Goal: Task Accomplishment & Management: Use online tool/utility

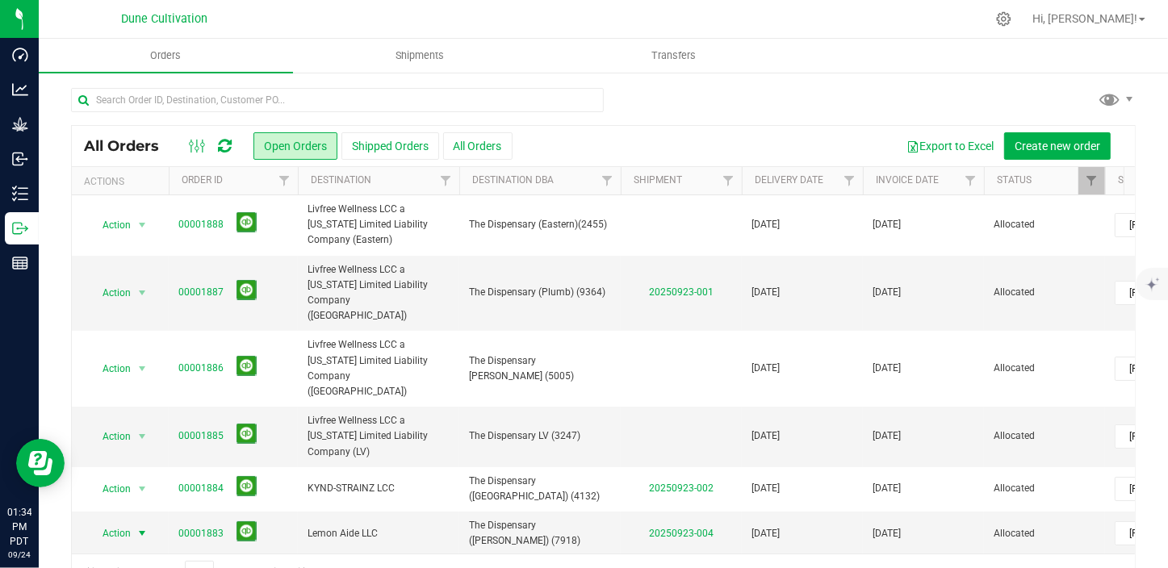
scroll to position [40, 0]
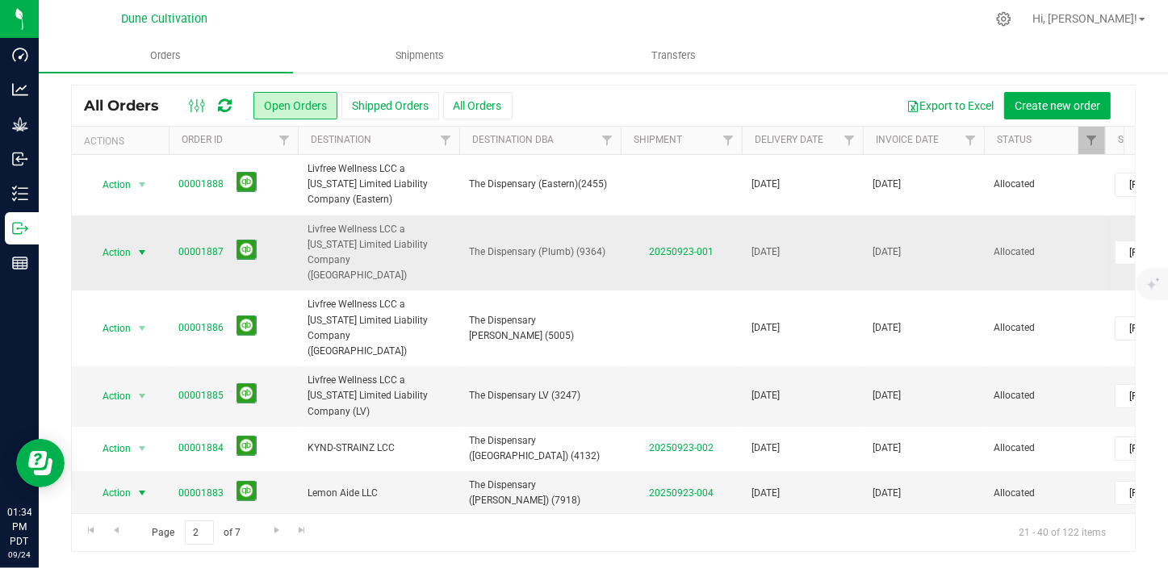
click at [143, 246] on span "select" at bounding box center [142, 252] width 13 height 13
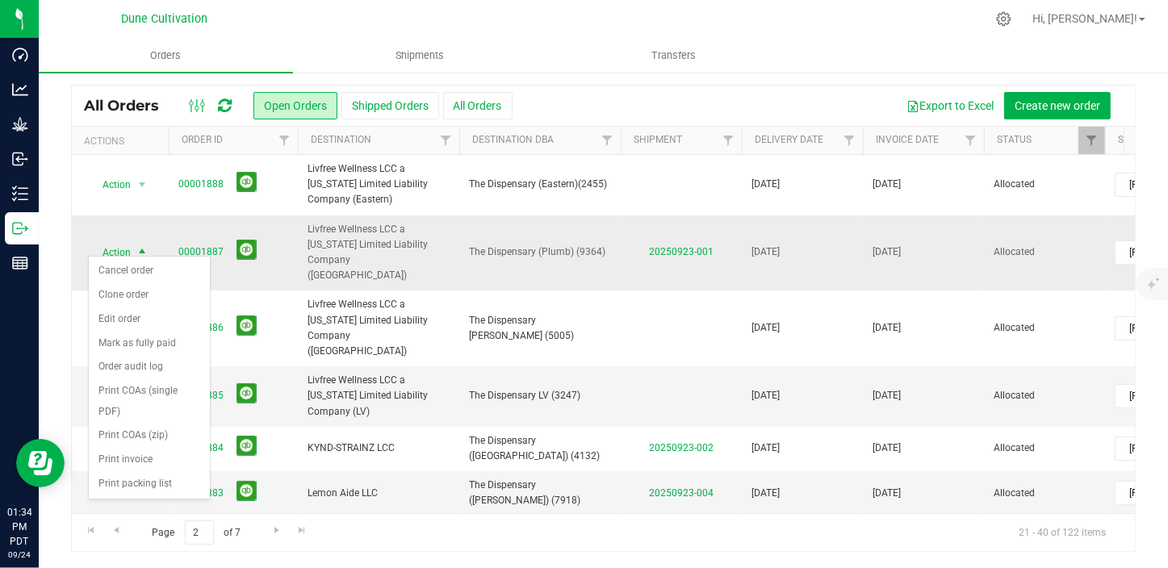
click at [143, 246] on span "select" at bounding box center [142, 252] width 13 height 13
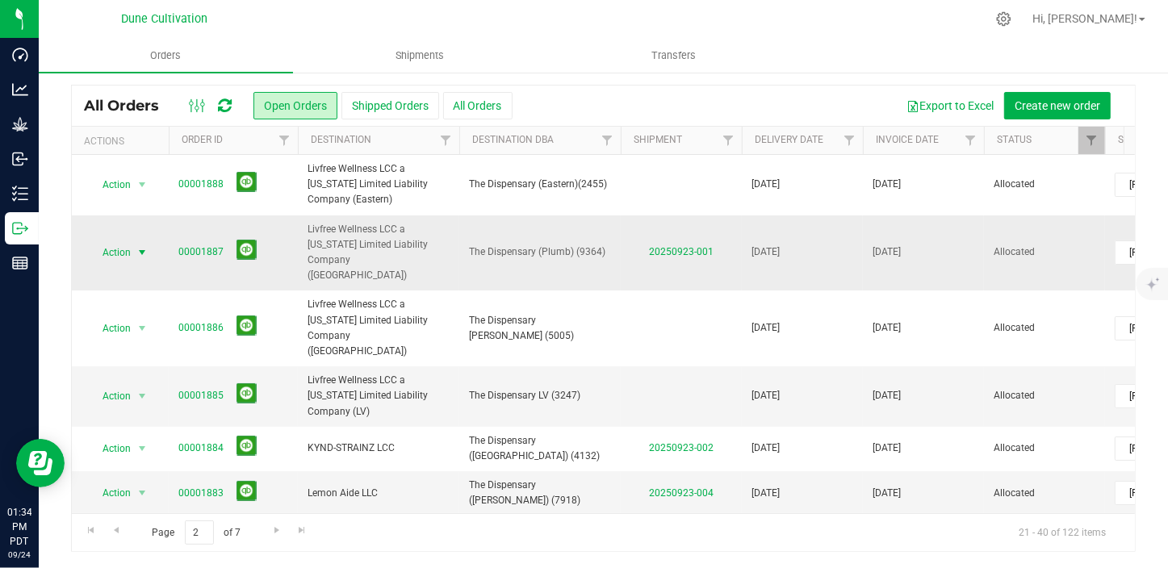
click at [143, 246] on span "select" at bounding box center [142, 252] width 13 height 13
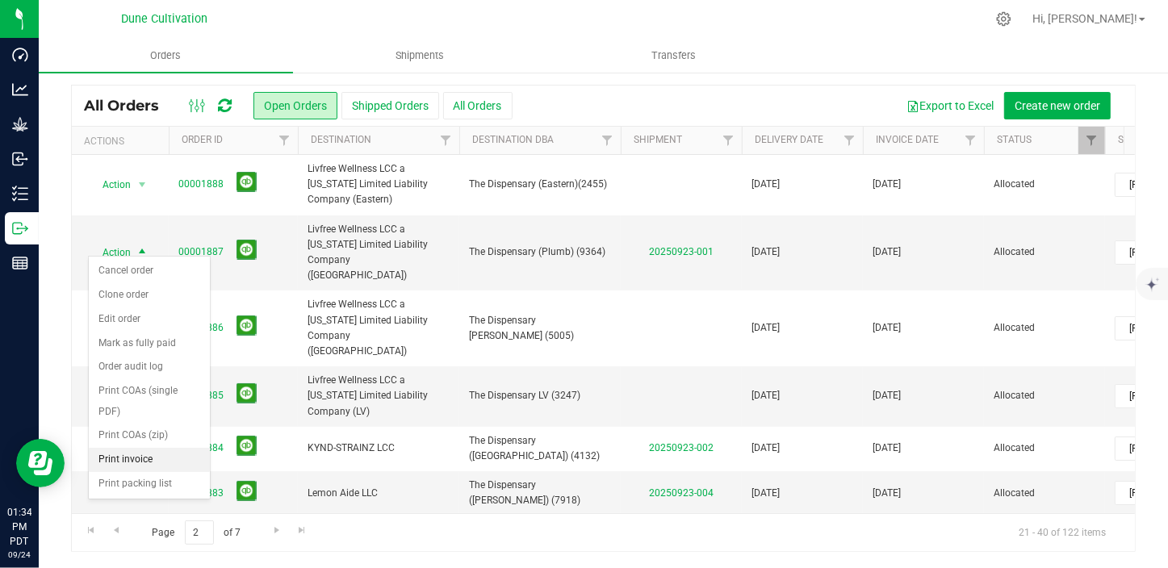
click at [157, 448] on li "Print invoice" at bounding box center [149, 460] width 121 height 24
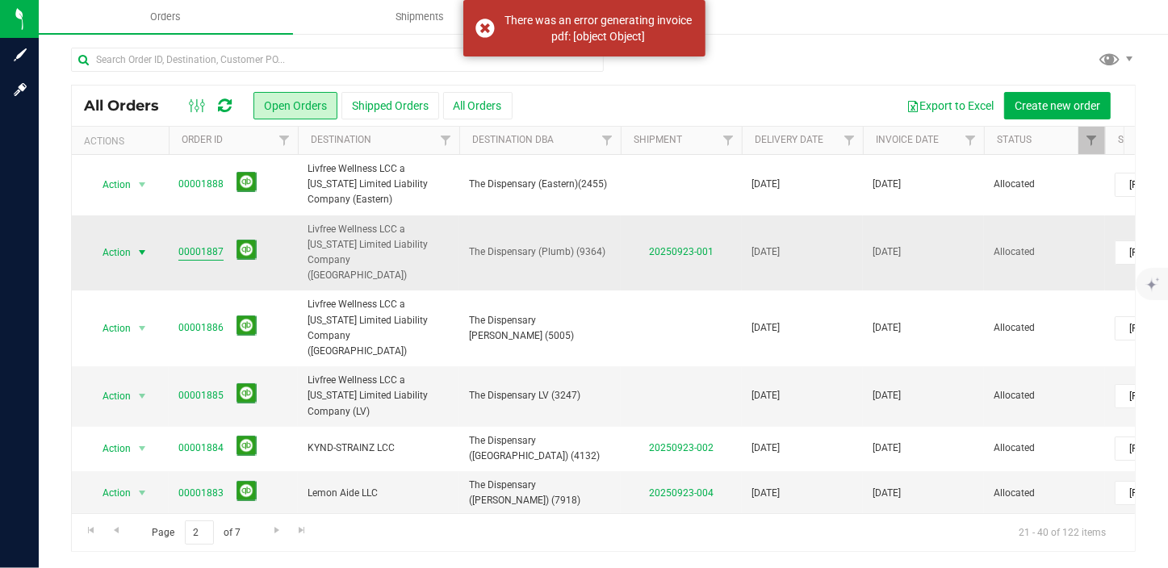
scroll to position [1, 0]
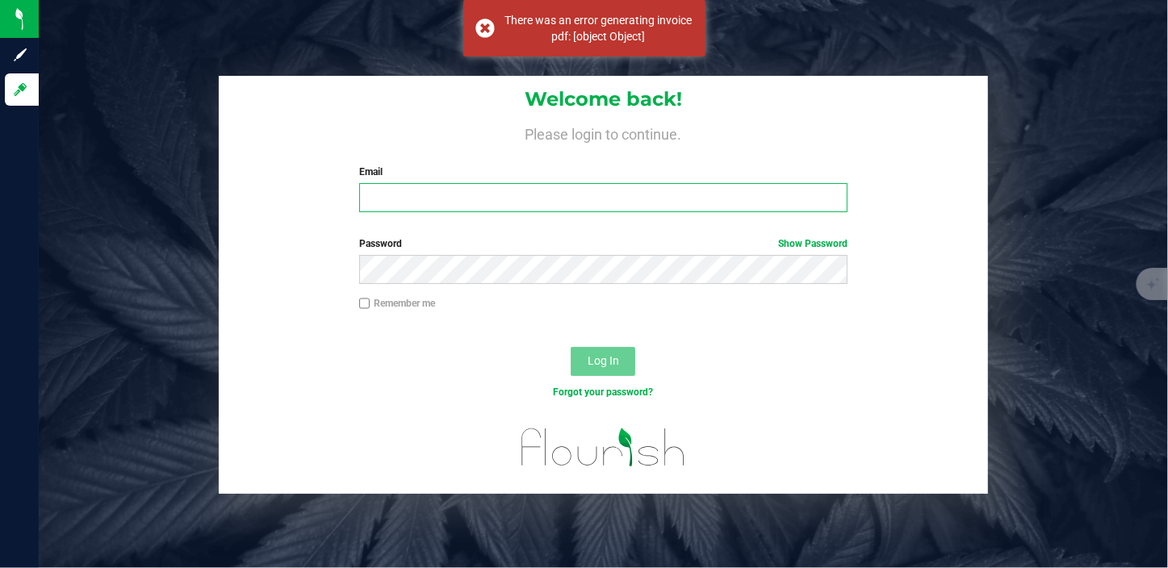
type input "[PERSON_NAME][EMAIL_ADDRESS][PERSON_NAME][DOMAIN_NAME]"
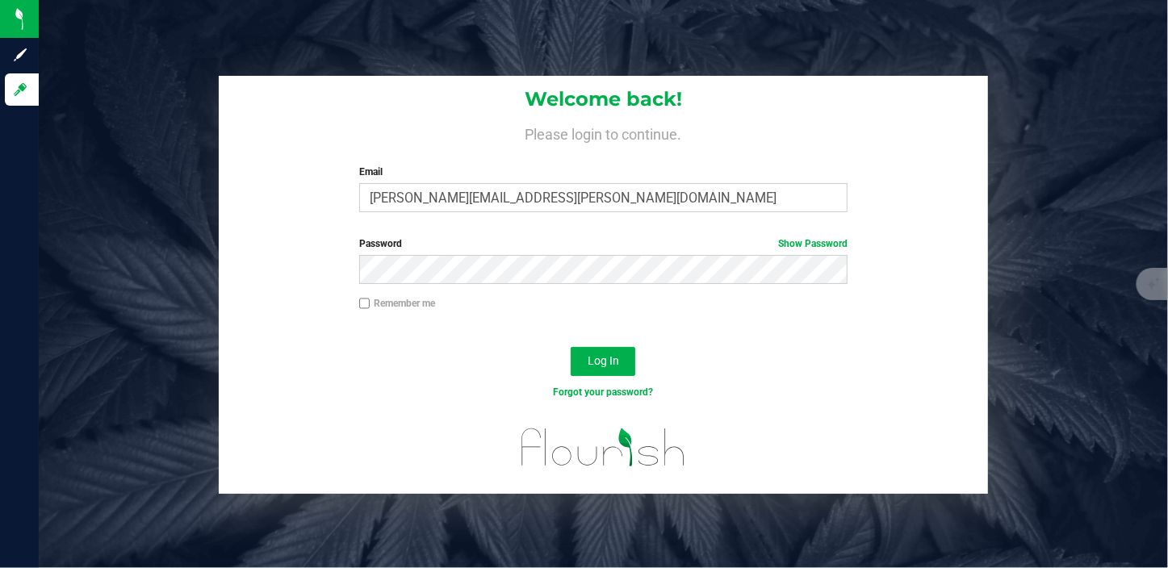
click at [373, 305] on label "Remember me" at bounding box center [397, 303] width 76 height 15
click at [371, 305] on input "Remember me" at bounding box center [364, 303] width 11 height 11
checkbox input "true"
click at [603, 368] on button "Log In" at bounding box center [603, 361] width 65 height 29
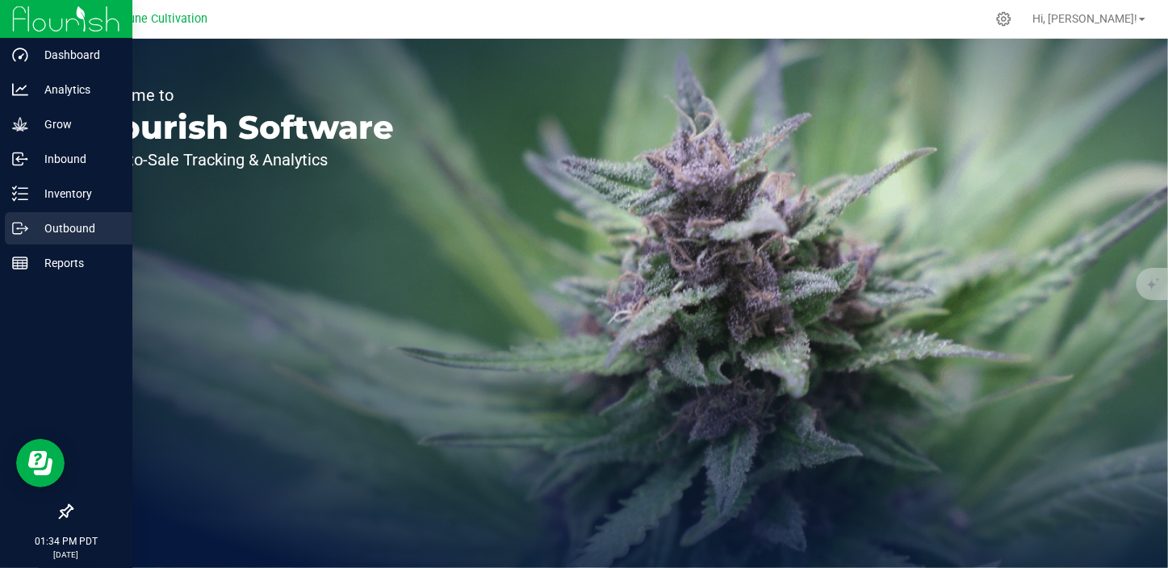
click at [36, 231] on p "Outbound" at bounding box center [76, 228] width 97 height 19
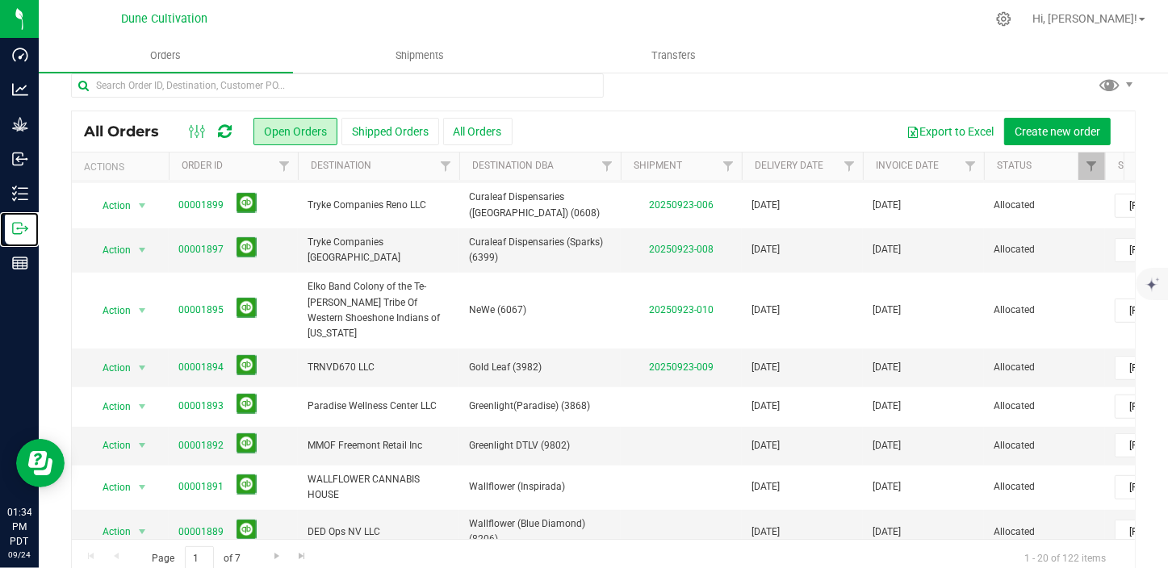
scroll to position [40, 0]
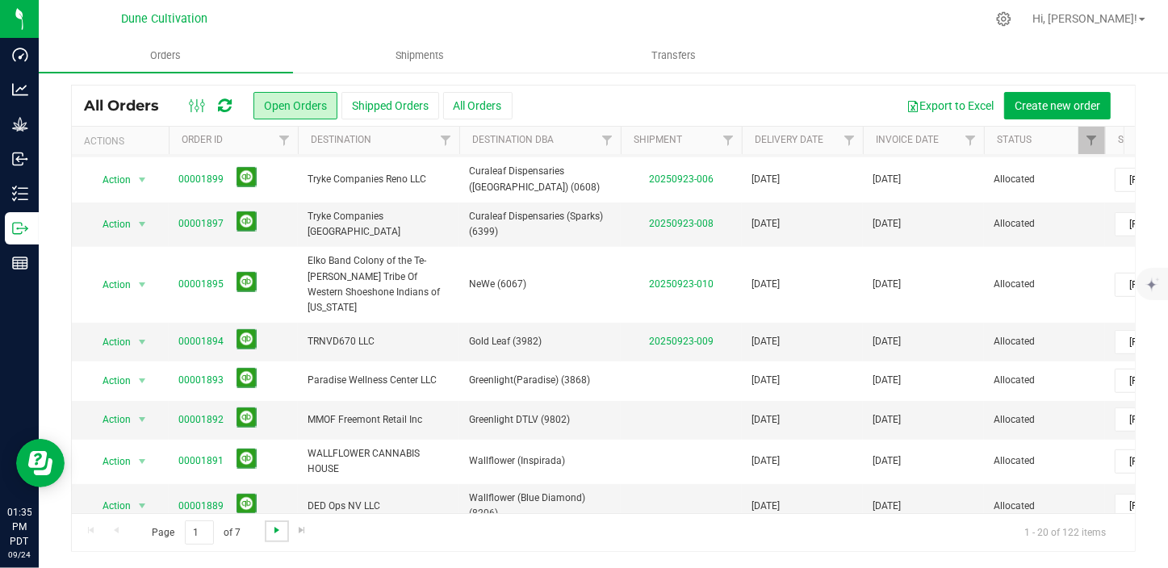
click at [273, 529] on span "Go to the next page" at bounding box center [276, 530] width 13 height 13
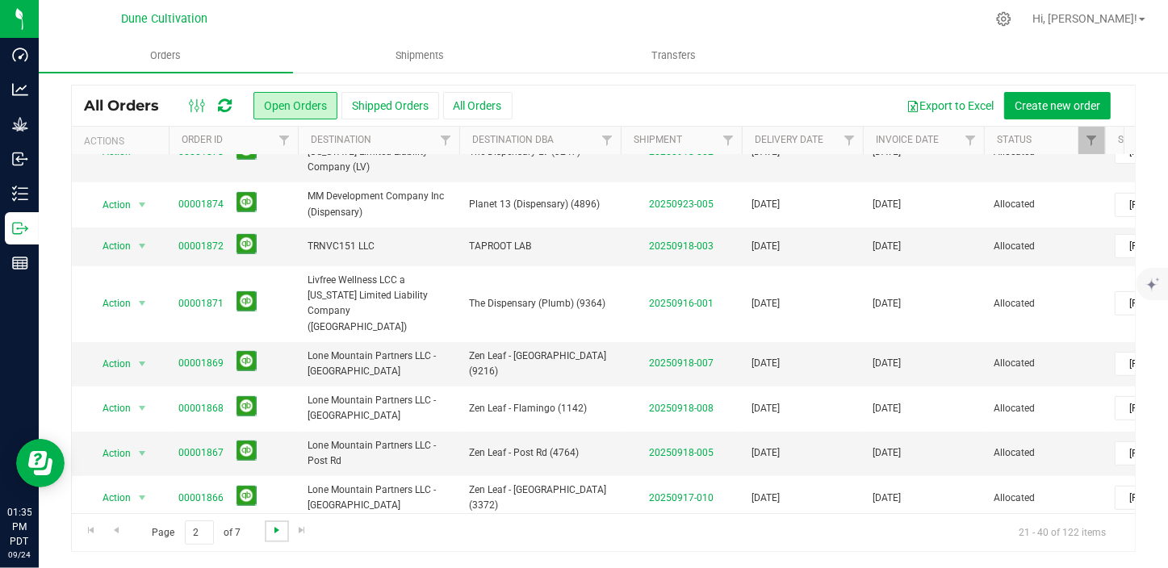
scroll to position [0, 0]
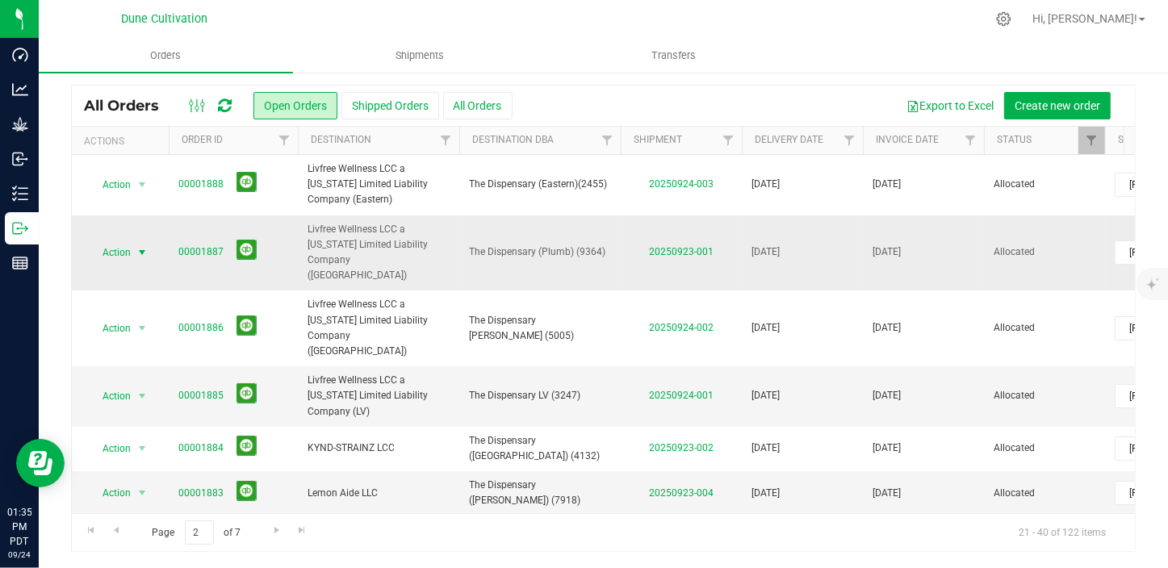
click at [142, 246] on span "select" at bounding box center [142, 252] width 13 height 13
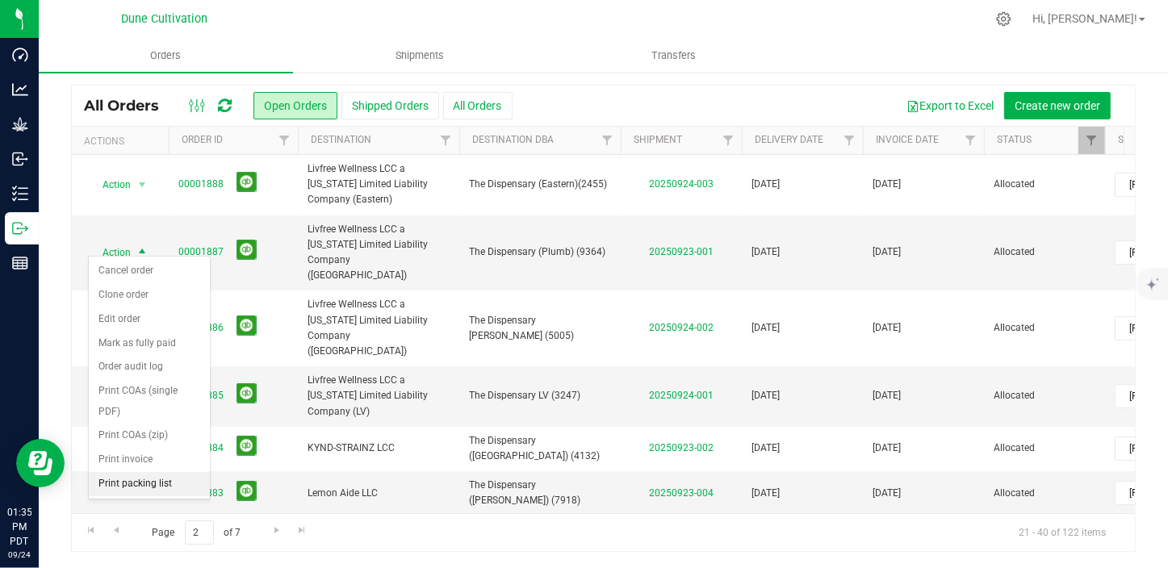
click at [139, 472] on li "Print packing list" at bounding box center [149, 484] width 121 height 24
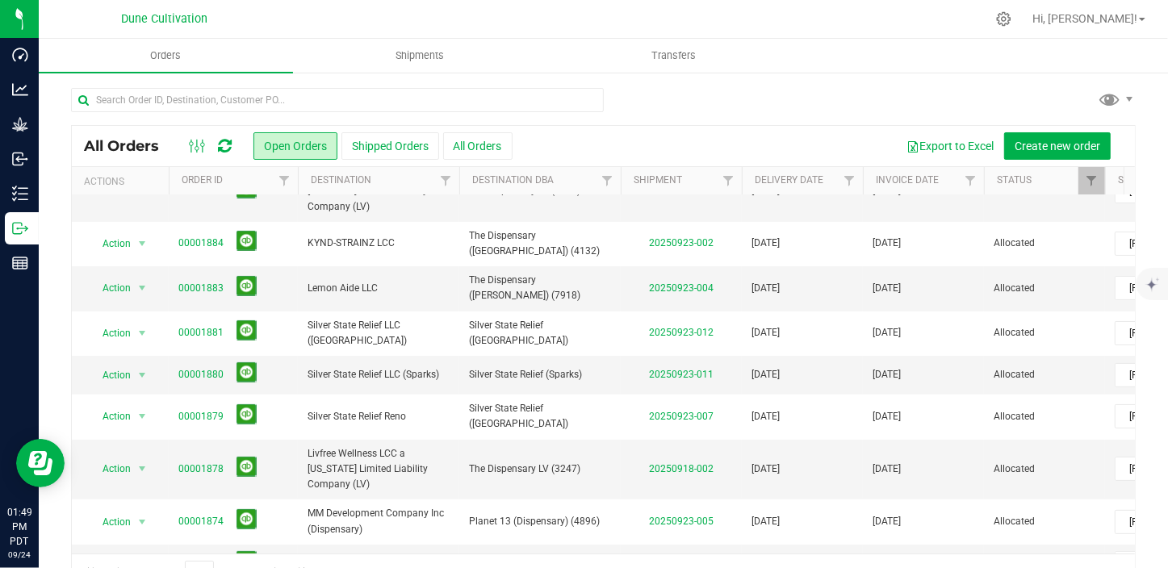
scroll to position [247, 0]
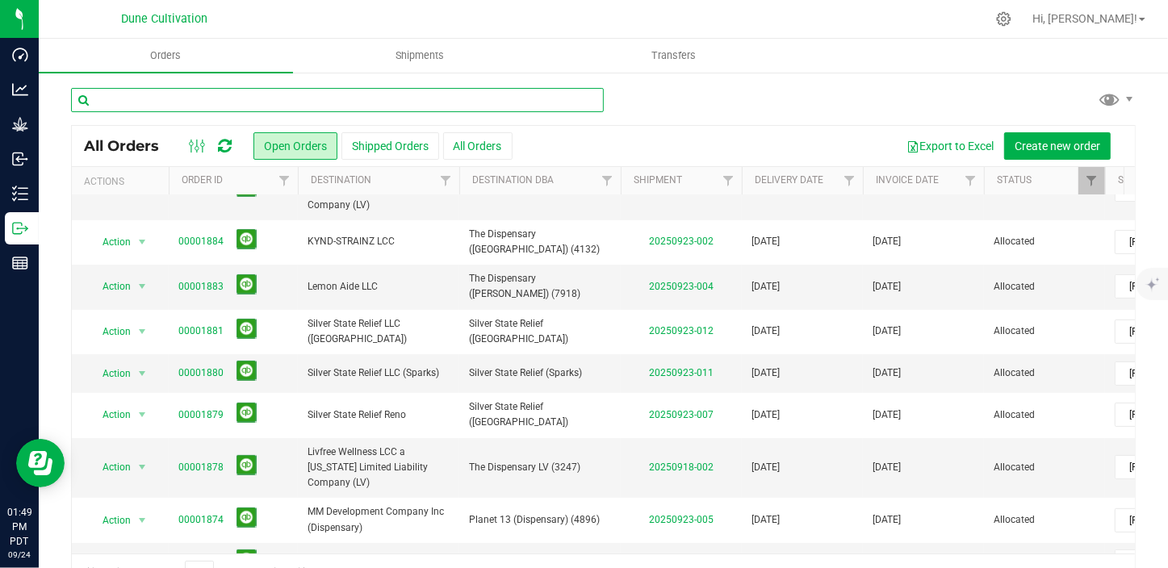
click at [258, 102] on input "text" at bounding box center [337, 100] width 533 height 24
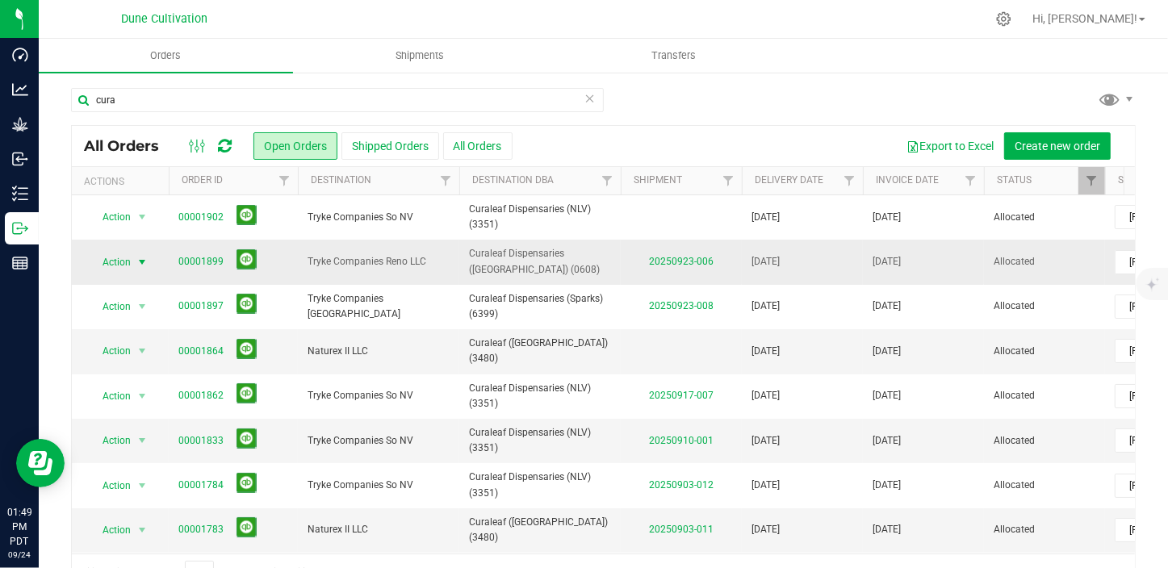
click at [130, 267] on span "Action" at bounding box center [110, 262] width 44 height 23
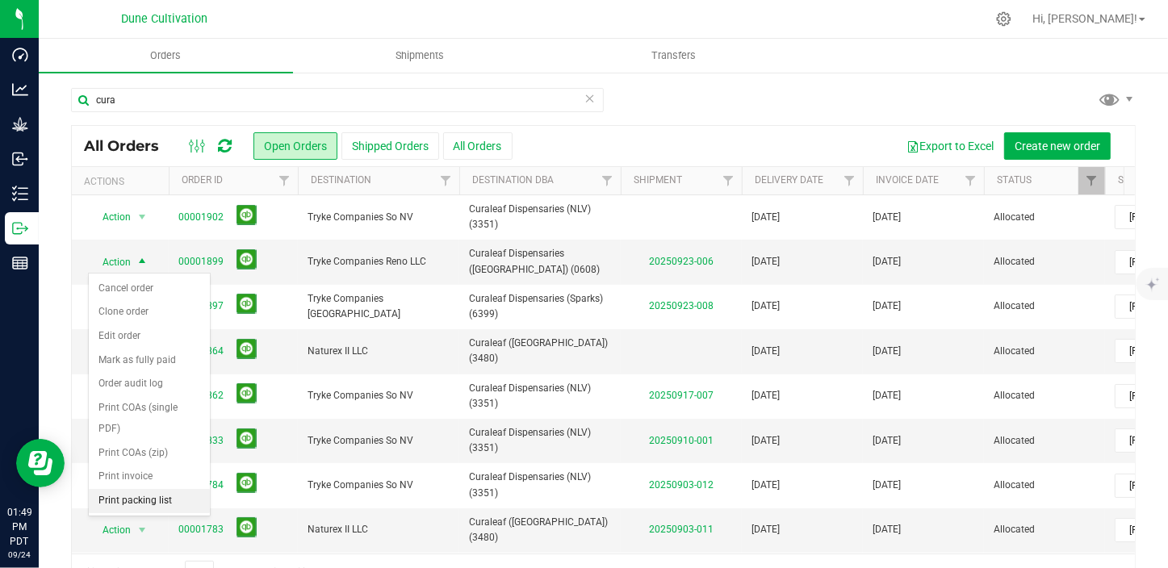
click at [128, 489] on li "Print packing list" at bounding box center [149, 501] width 121 height 24
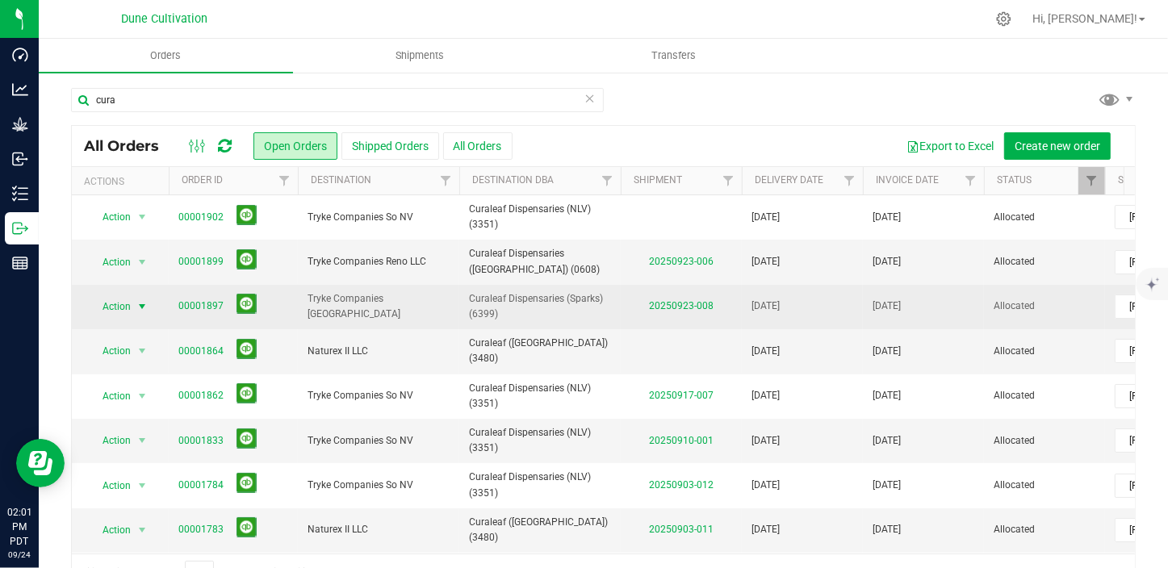
click at [139, 305] on span "select" at bounding box center [142, 306] width 13 height 13
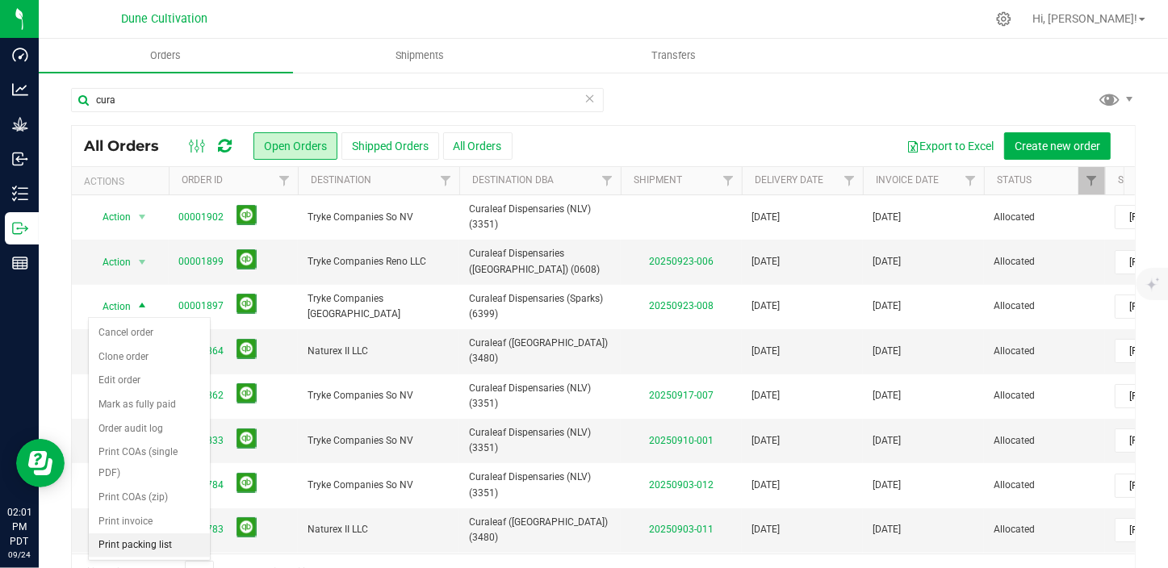
click at [155, 534] on li "Print packing list" at bounding box center [149, 546] width 121 height 24
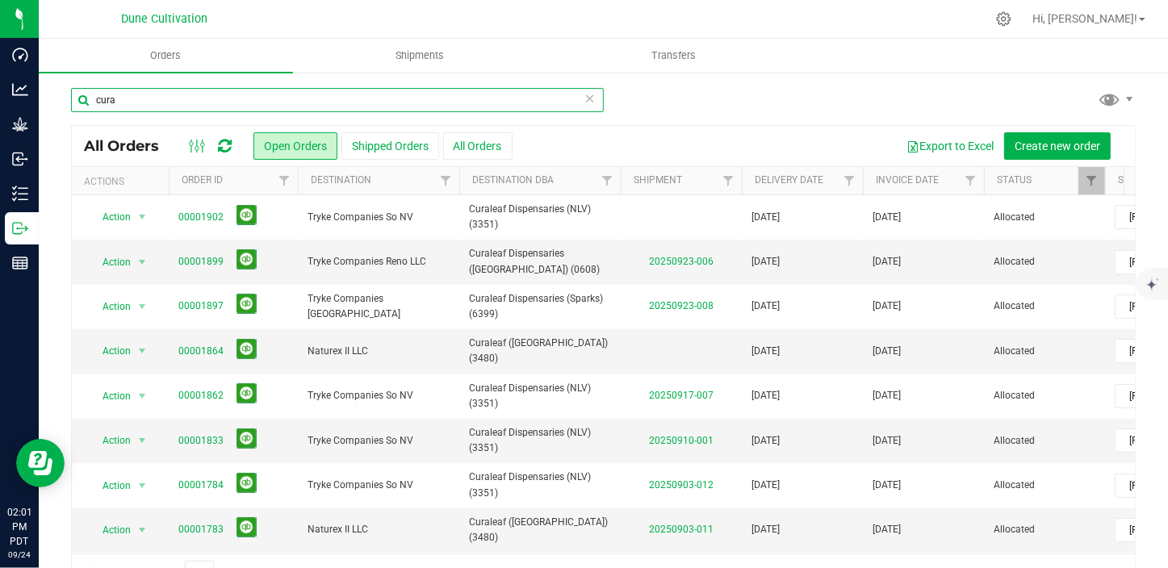
click at [146, 103] on input "cura" at bounding box center [337, 100] width 533 height 24
type input "c"
type input "7"
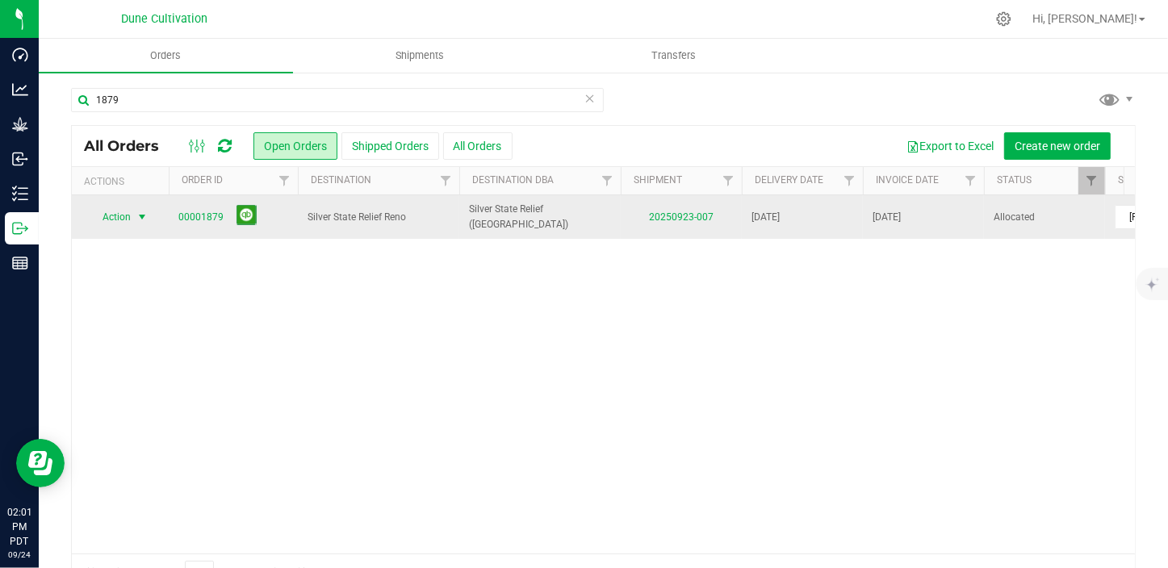
click at [143, 219] on span "select" at bounding box center [142, 217] width 13 height 13
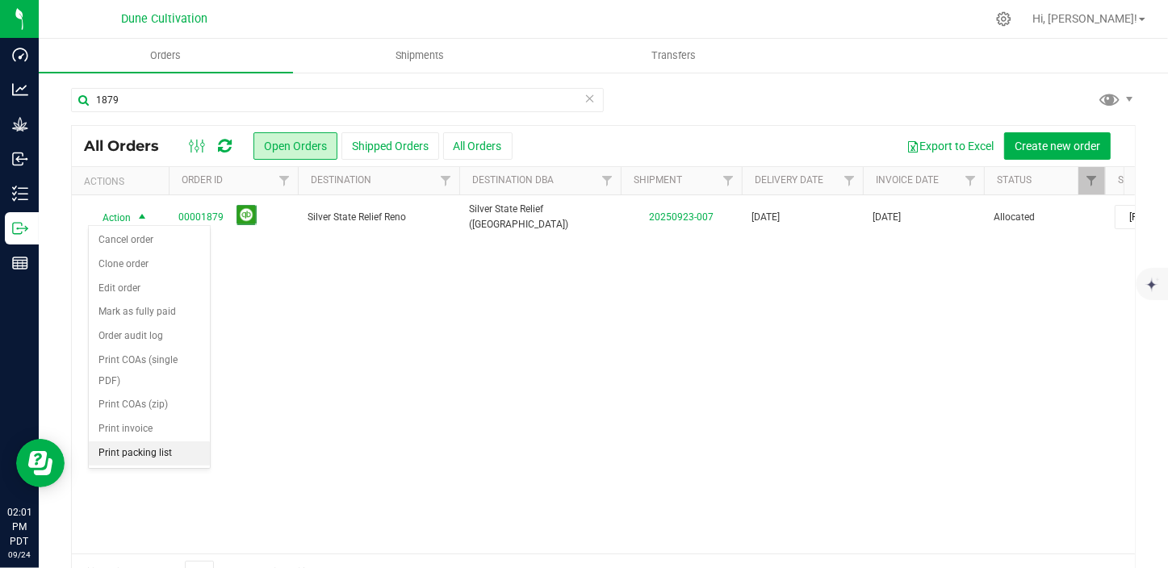
click at [134, 442] on li "Print packing list" at bounding box center [149, 454] width 121 height 24
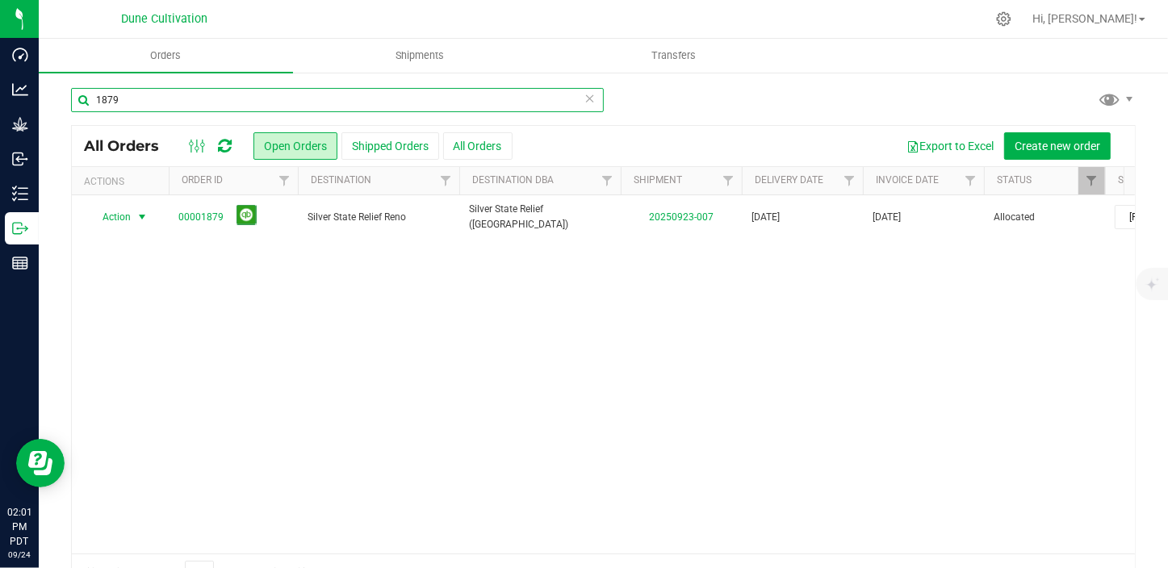
click at [161, 107] on input "1879" at bounding box center [337, 100] width 533 height 24
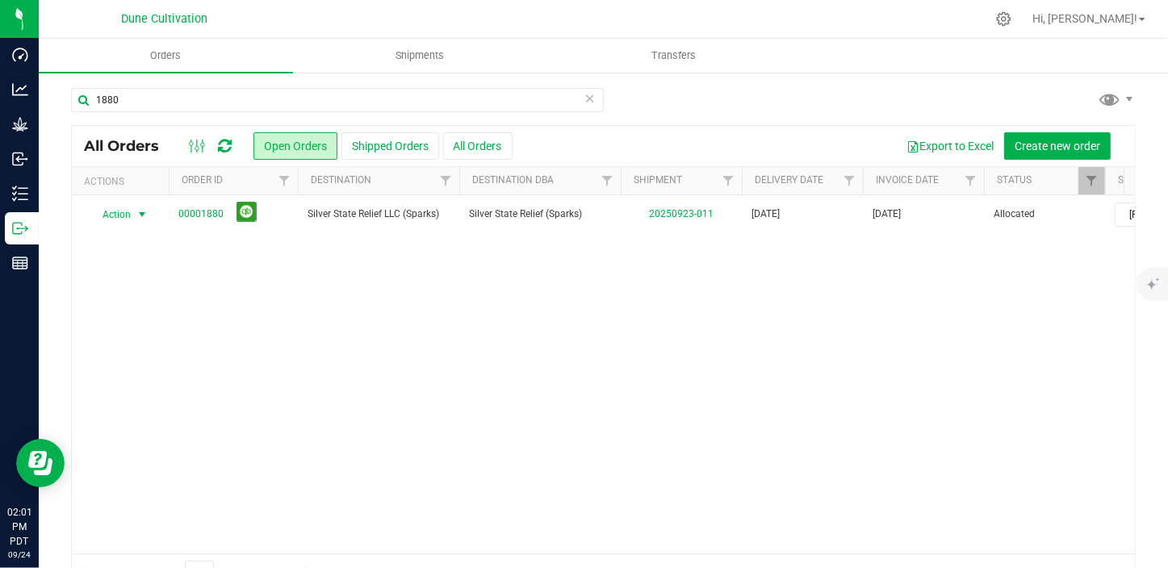
click at [137, 214] on span "select" at bounding box center [142, 214] width 13 height 13
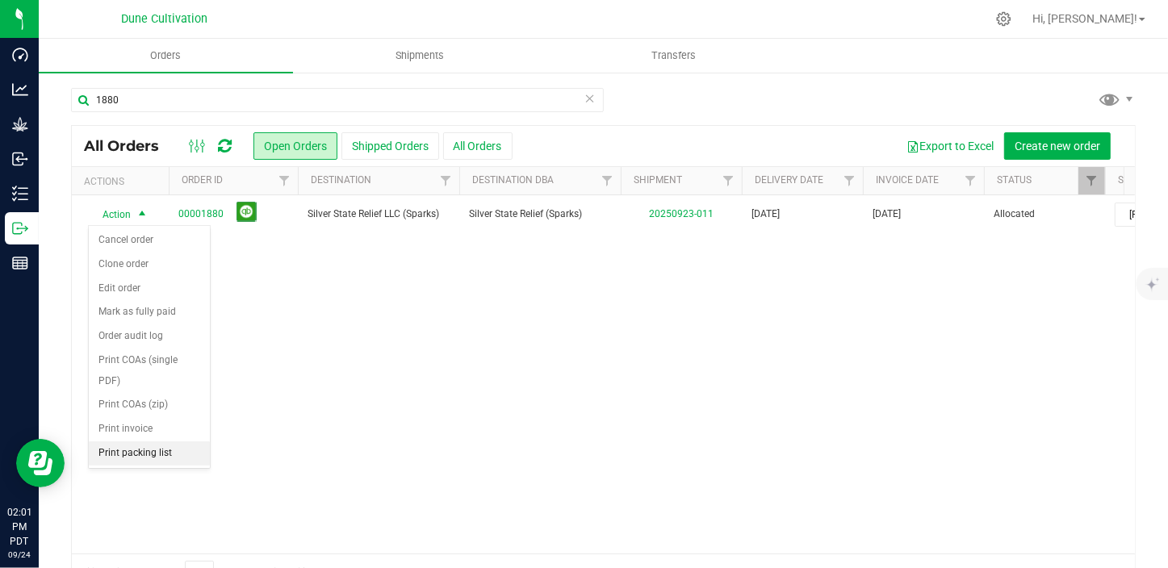
click at [170, 442] on li "Print packing list" at bounding box center [149, 454] width 121 height 24
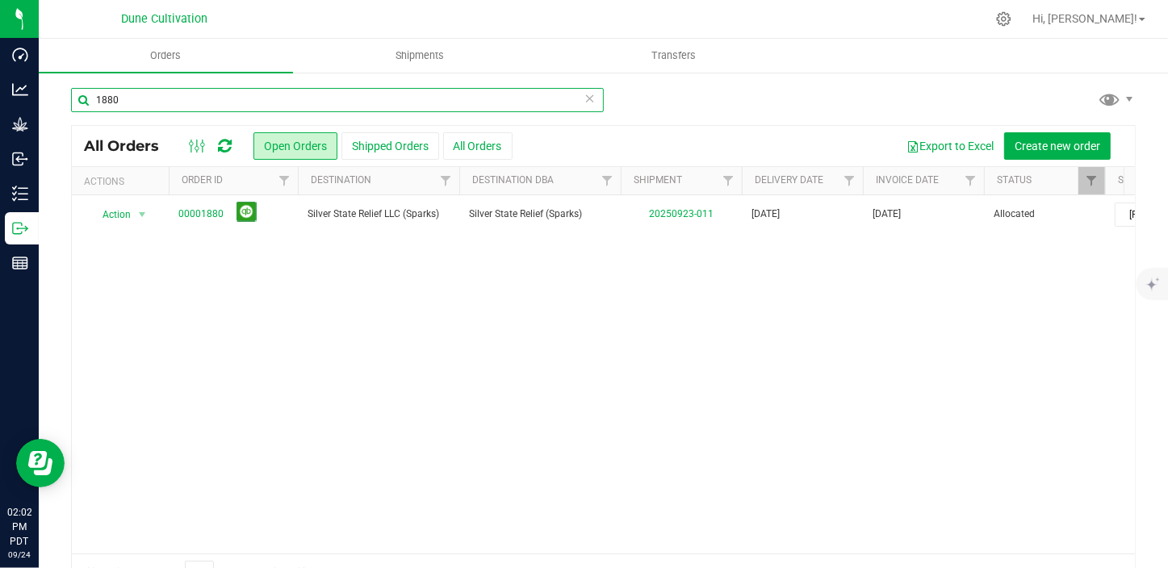
click at [172, 97] on input "1880" at bounding box center [337, 100] width 533 height 24
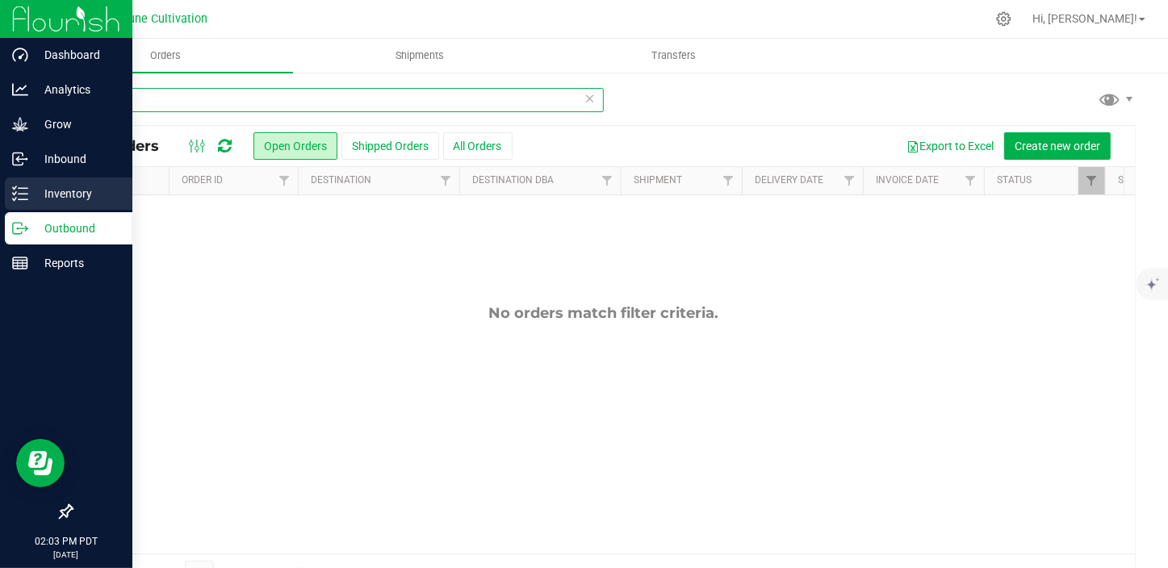
type input "32923"
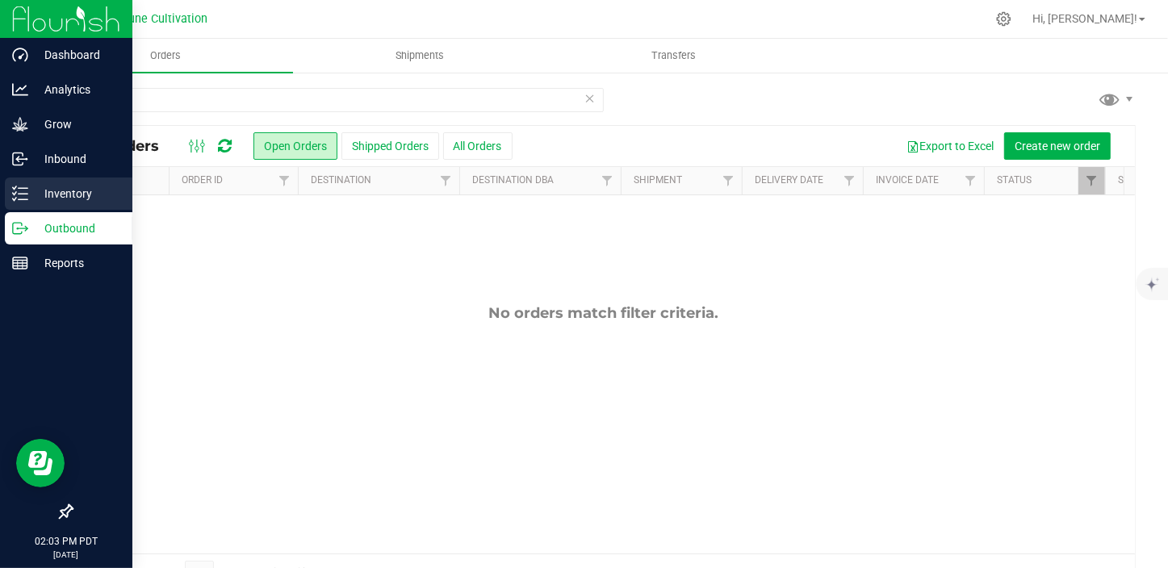
click at [16, 200] on icon at bounding box center [20, 194] width 16 height 16
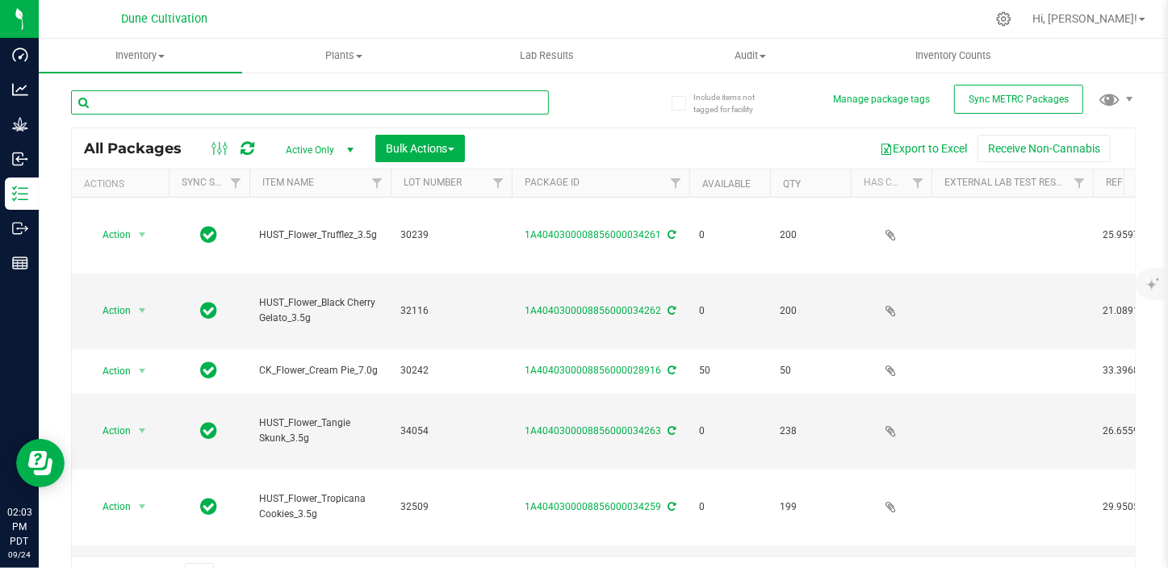
click at [170, 107] on input "text" at bounding box center [310, 102] width 478 height 24
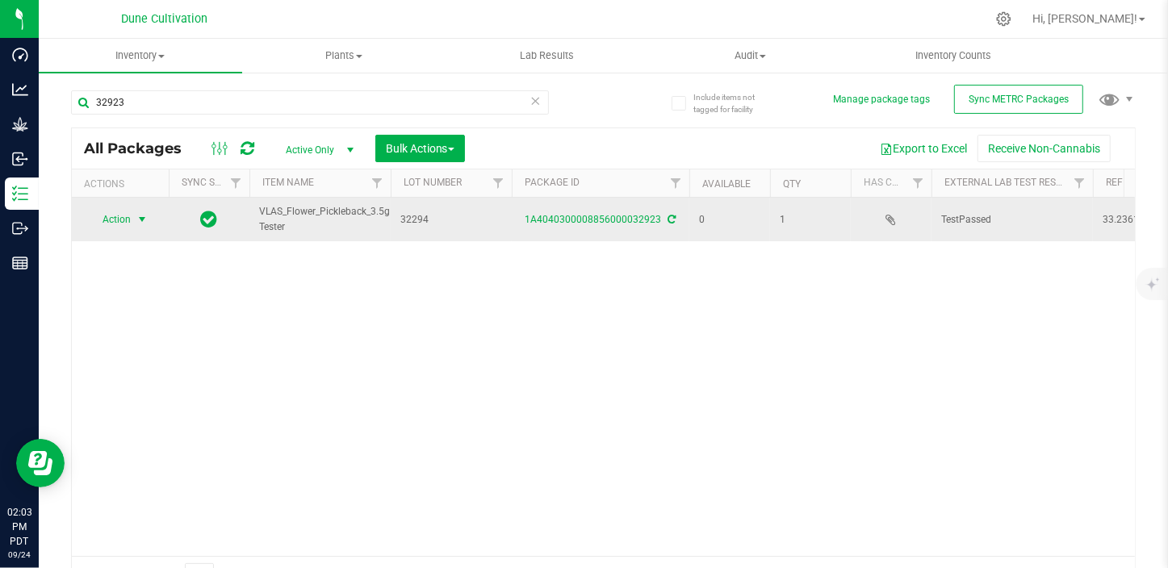
click at [126, 224] on span "Action" at bounding box center [110, 219] width 44 height 23
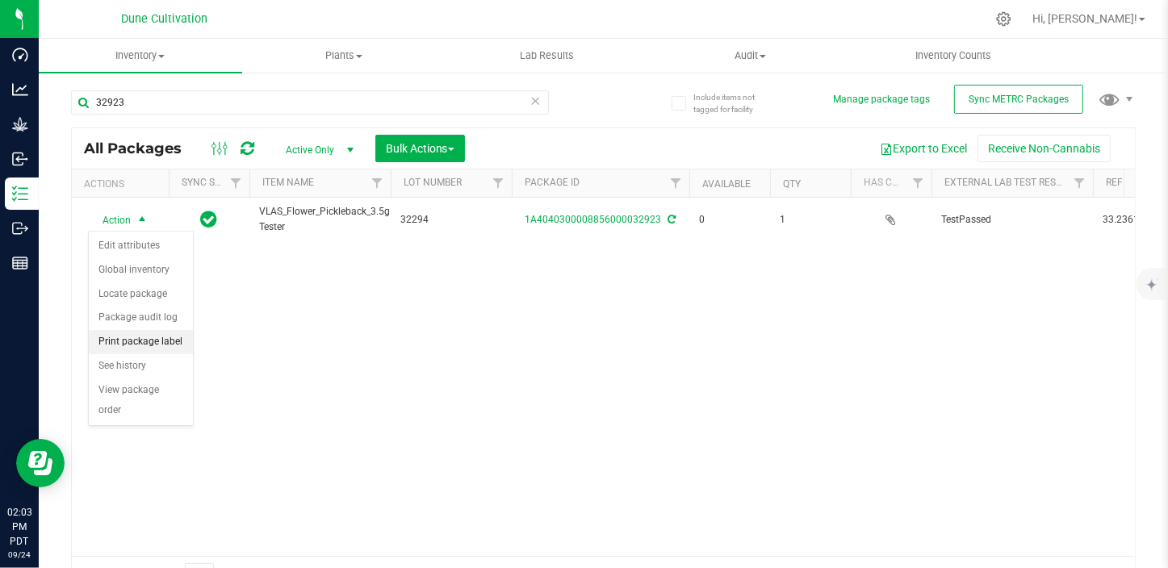
click at [167, 339] on li "Print package label" at bounding box center [141, 342] width 104 height 24
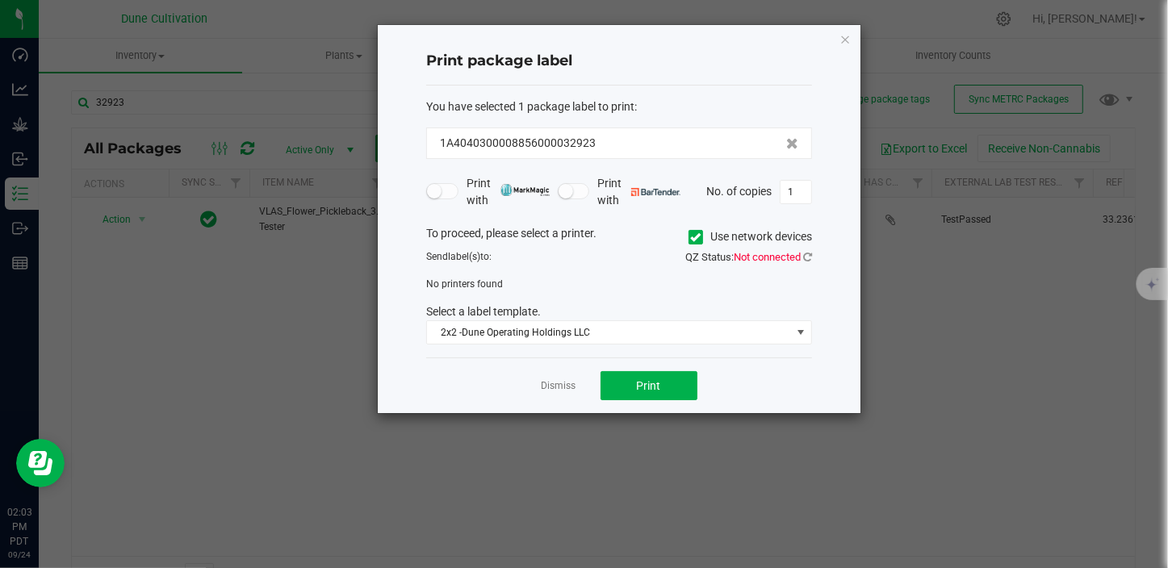
click at [698, 237] on icon at bounding box center [696, 237] width 10 height 0
click at [0, 0] on input "Use network devices" at bounding box center [0, 0] width 0 height 0
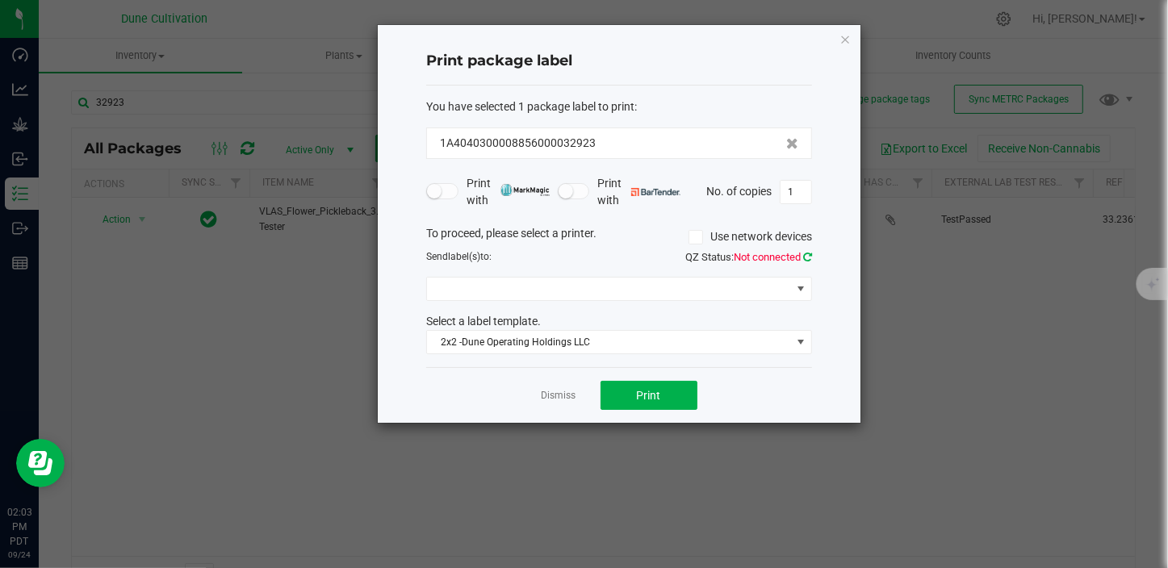
click at [808, 262] on link at bounding box center [807, 257] width 9 height 12
click at [802, 287] on span at bounding box center [801, 289] width 13 height 13
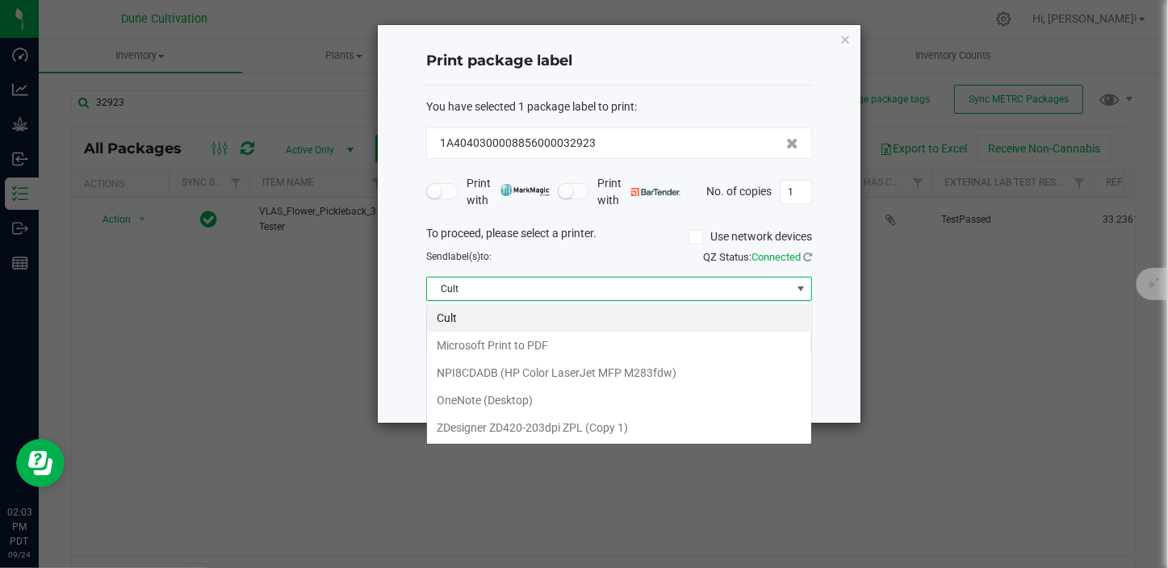
scroll to position [24, 386]
click at [605, 430] on 1\) "ZDesigner ZD420-203dpi ZPL (Copy 1)" at bounding box center [619, 427] width 384 height 27
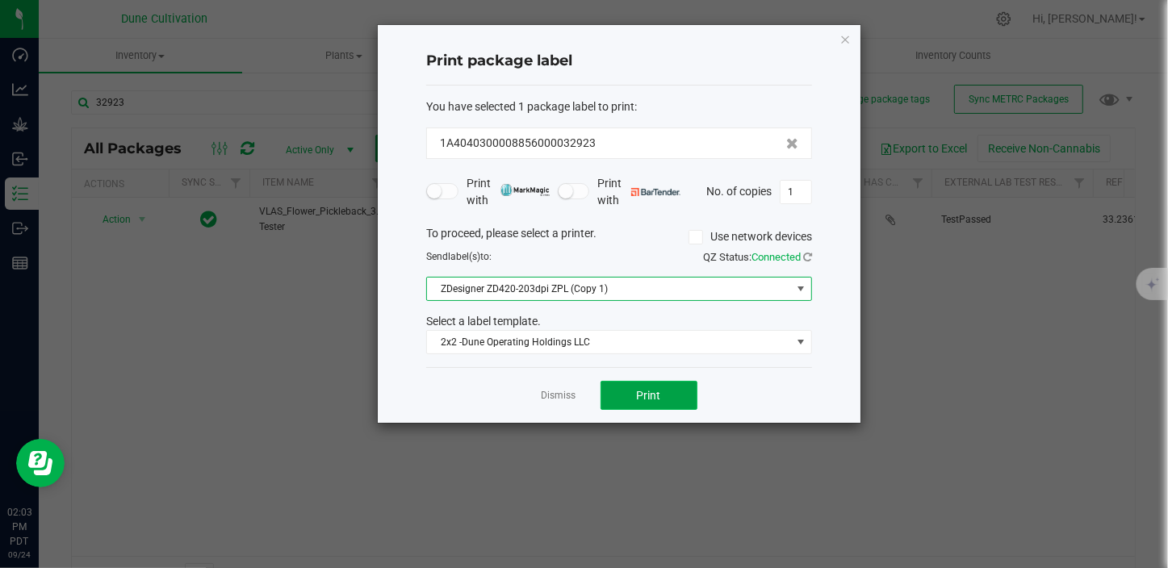
click at [654, 393] on span "Print" at bounding box center [649, 395] width 24 height 13
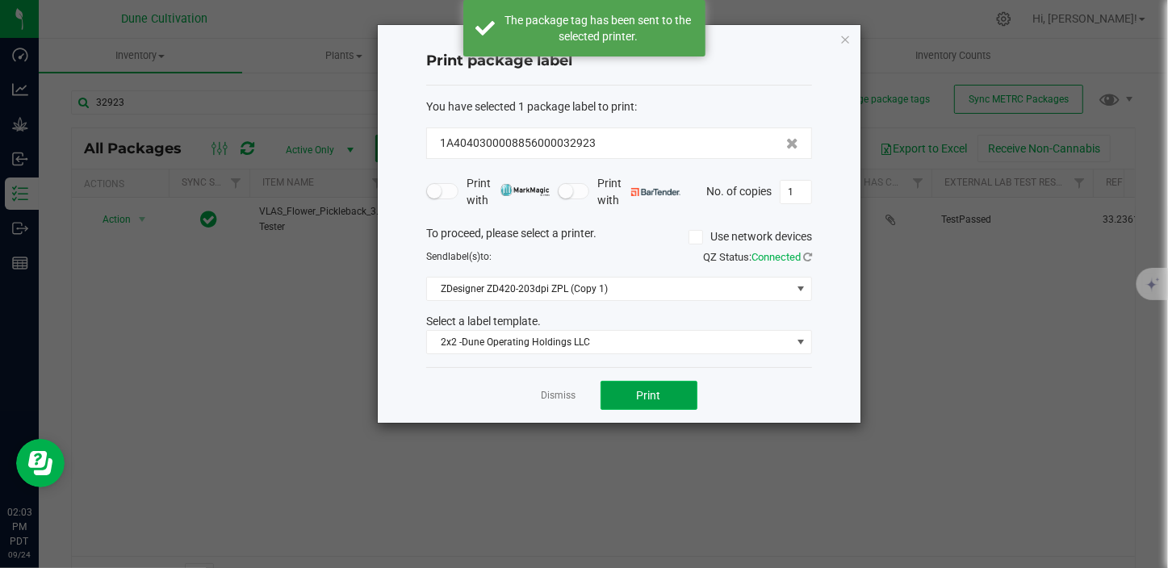
click at [631, 406] on button "Print" at bounding box center [649, 395] width 97 height 29
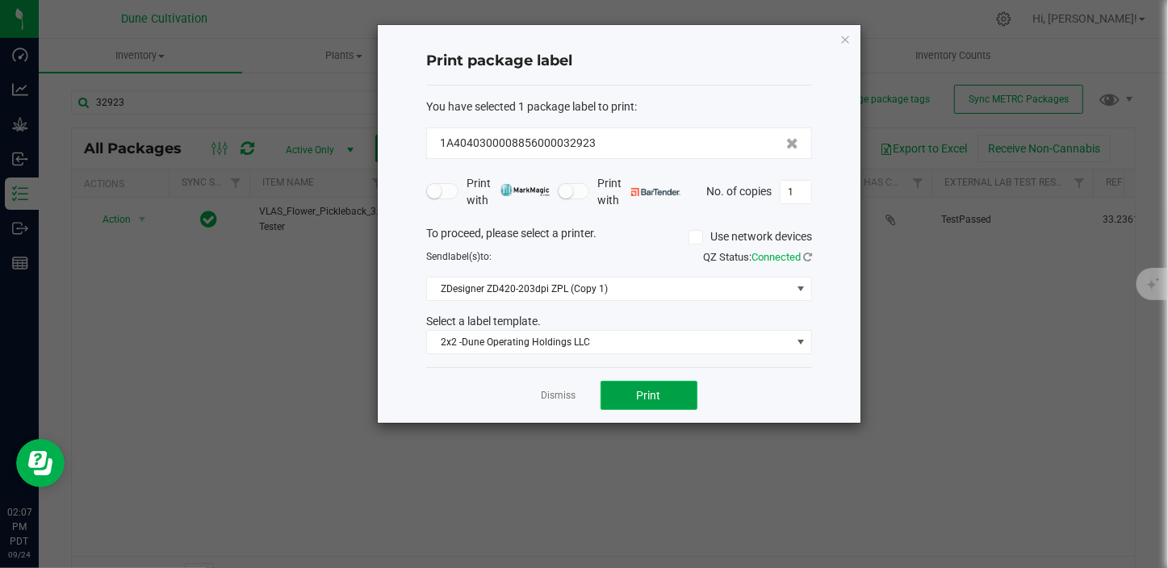
click at [639, 398] on span "Print" at bounding box center [649, 395] width 24 height 13
click at [658, 401] on span "Print" at bounding box center [649, 395] width 24 height 13
click at [633, 410] on div "Dismiss Print" at bounding box center [619, 395] width 386 height 56
click at [638, 400] on span "Print" at bounding box center [649, 395] width 24 height 13
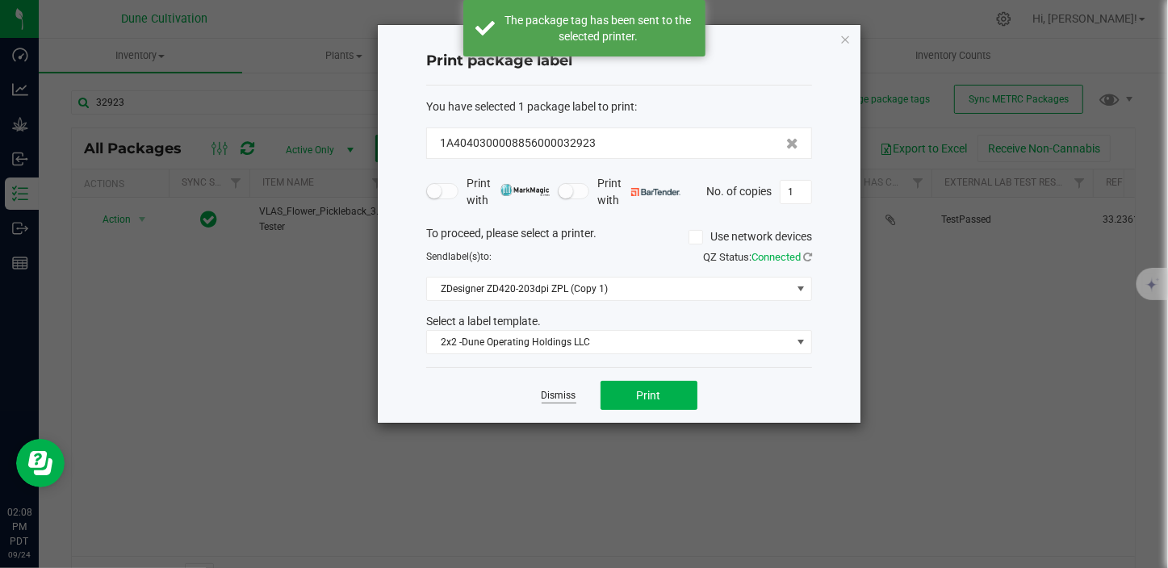
click at [560, 398] on link "Dismiss" at bounding box center [559, 396] width 35 height 14
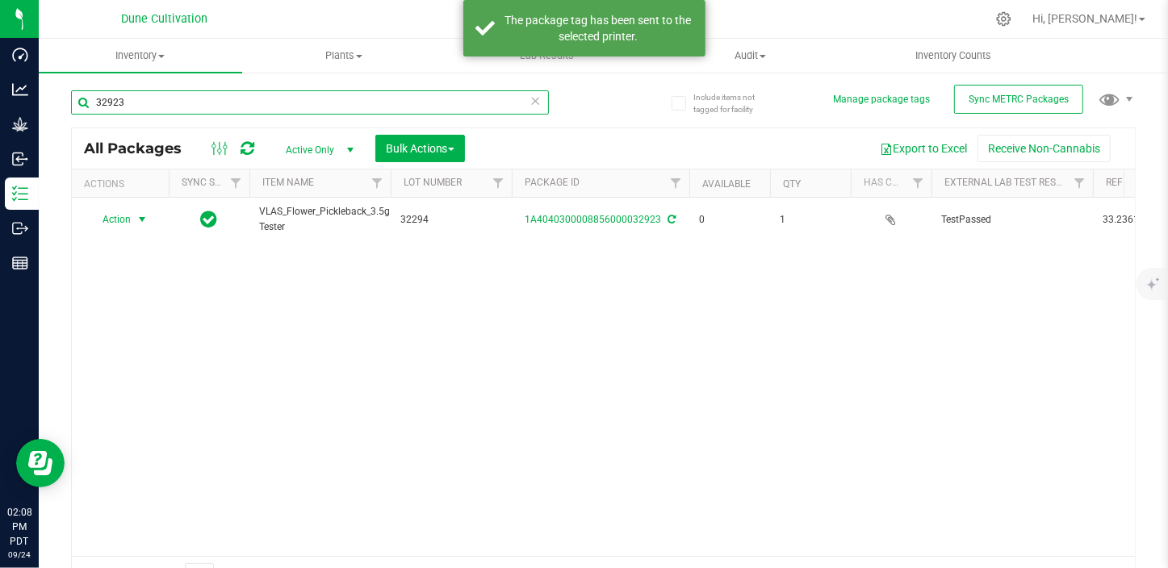
click at [241, 93] on input "32923" at bounding box center [310, 102] width 478 height 24
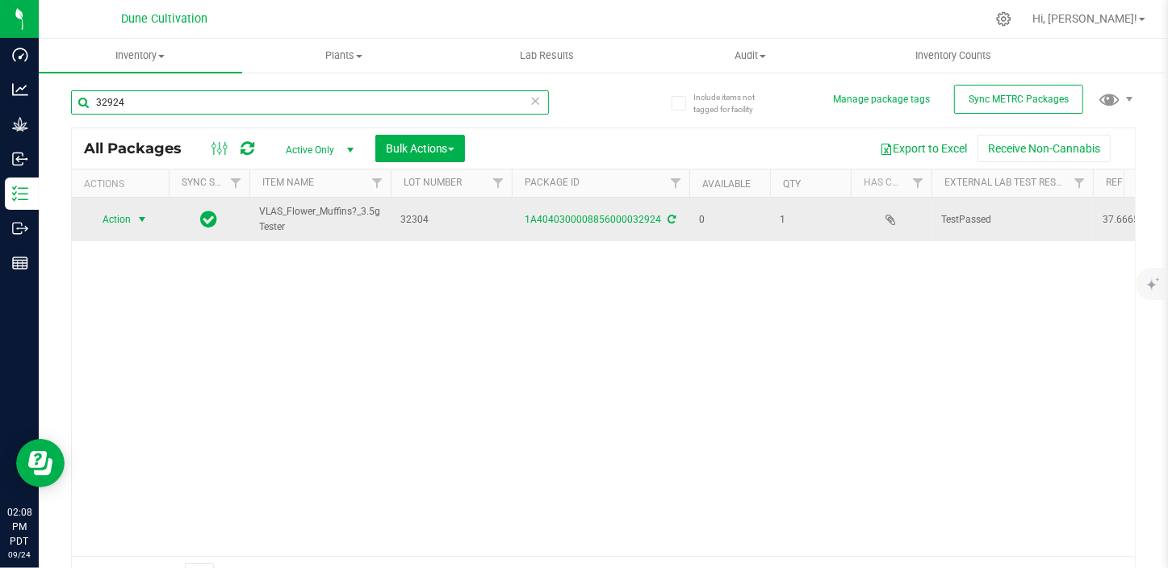
type input "32924"
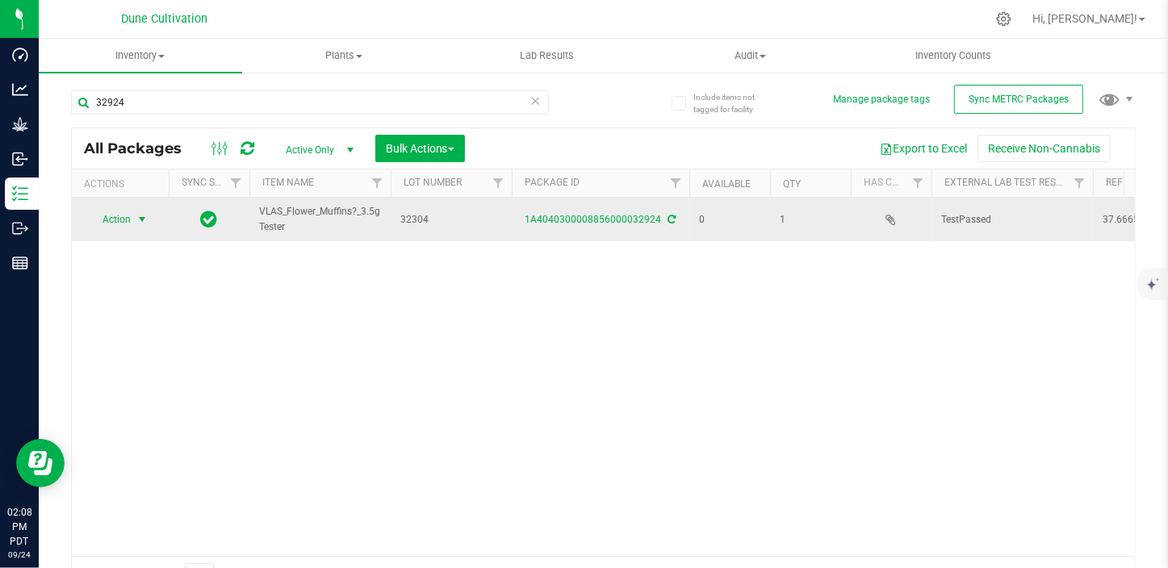
click at [103, 218] on span "Action" at bounding box center [110, 219] width 44 height 23
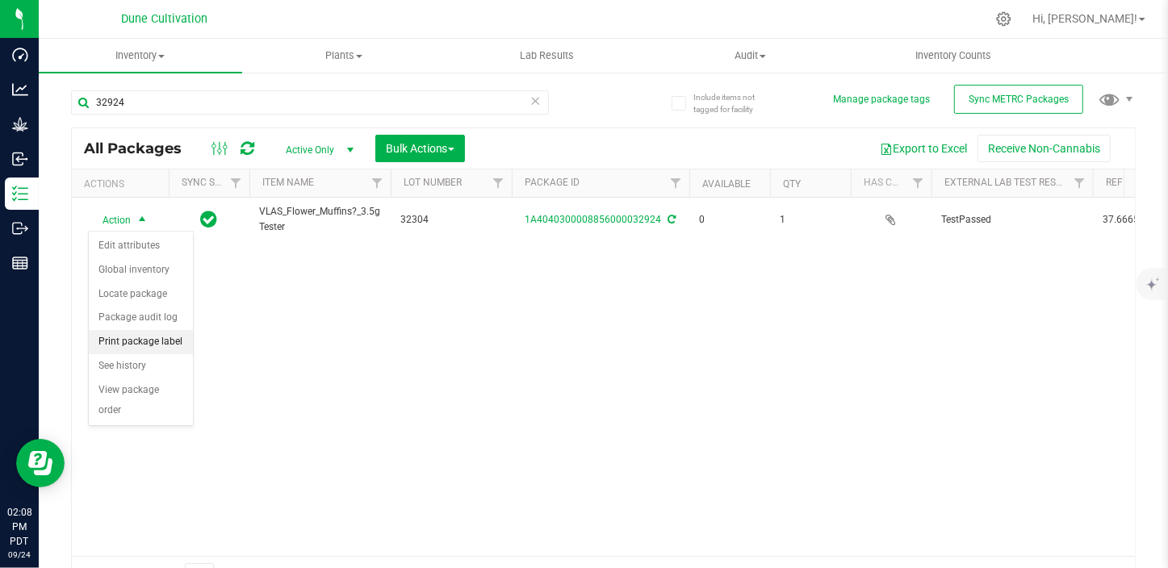
click at [168, 336] on li "Print package label" at bounding box center [141, 342] width 104 height 24
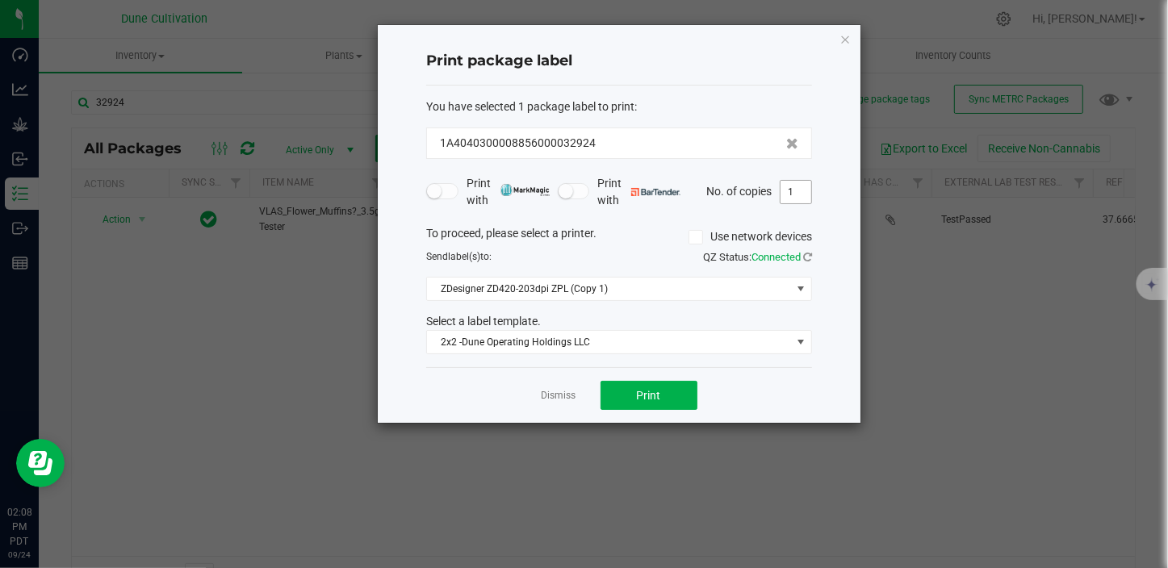
click at [790, 189] on input "1" at bounding box center [796, 192] width 31 height 23
type input "2"
click at [656, 392] on span "Print" at bounding box center [649, 395] width 24 height 13
click at [550, 392] on link "Dismiss" at bounding box center [559, 396] width 35 height 14
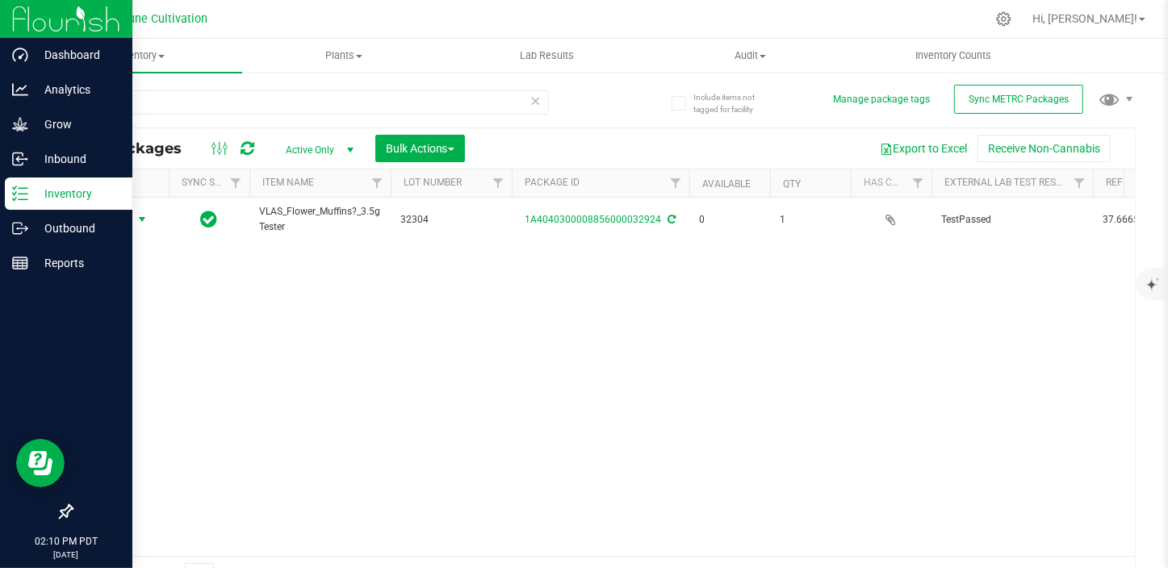
click at [28, 202] on p "Inventory" at bounding box center [76, 193] width 97 height 19
click at [69, 233] on p "Outbound" at bounding box center [76, 228] width 97 height 19
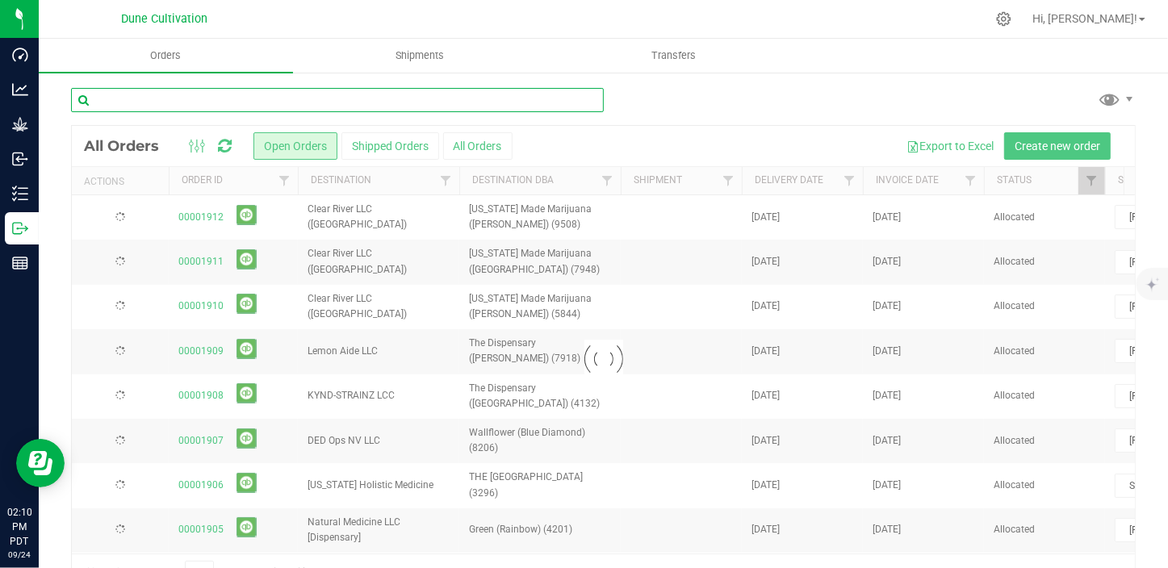
click at [203, 103] on input "text" at bounding box center [337, 100] width 533 height 24
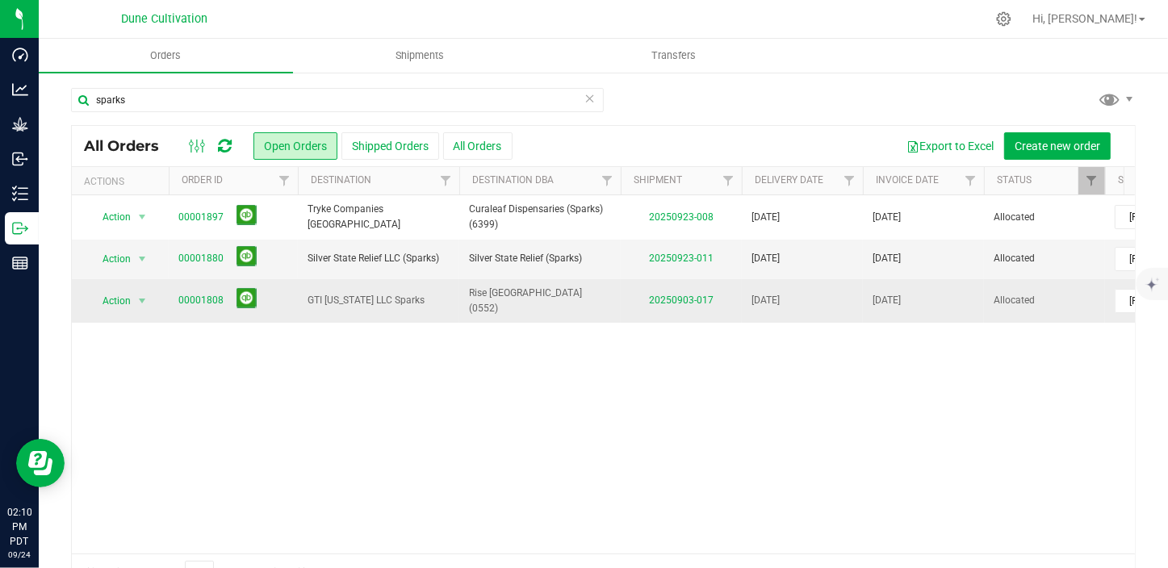
click at [291, 292] on td "00001808" at bounding box center [233, 301] width 129 height 44
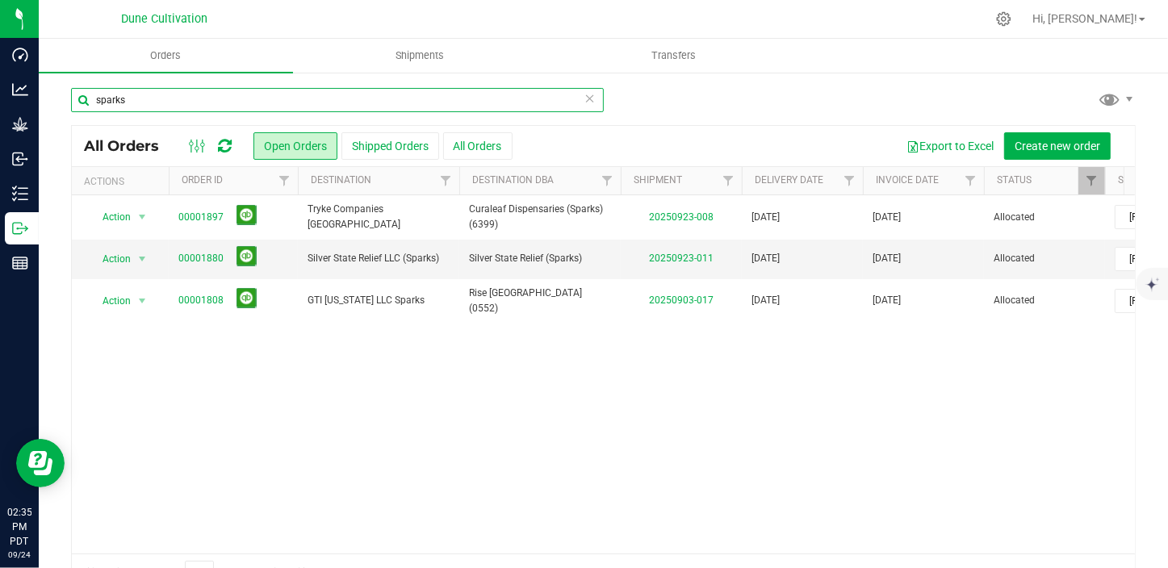
click at [252, 109] on input "sparks" at bounding box center [337, 100] width 533 height 24
type input "s"
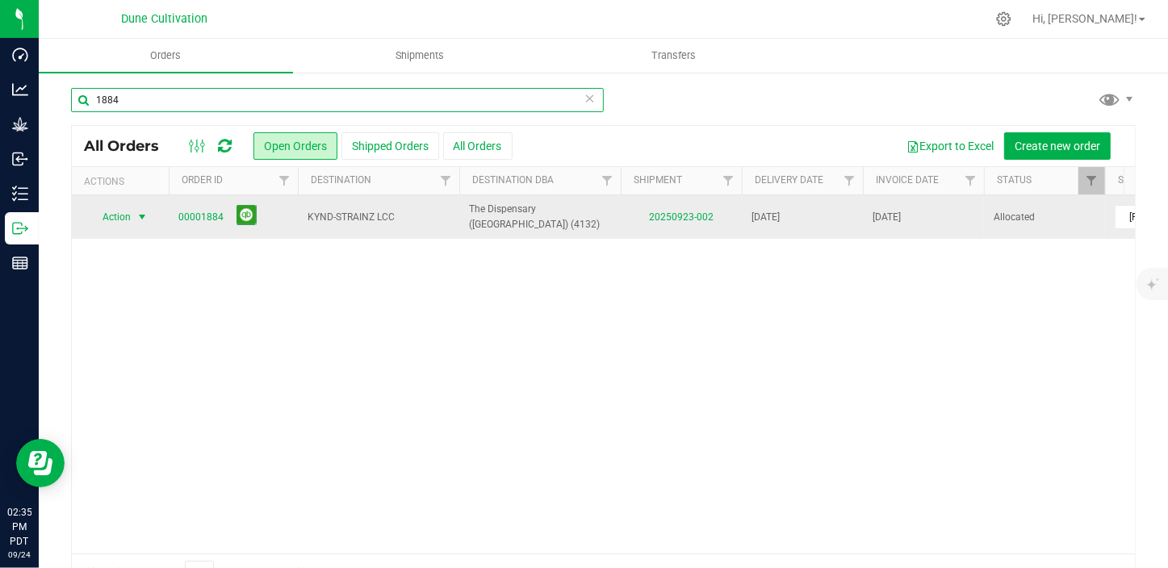
type input "1884"
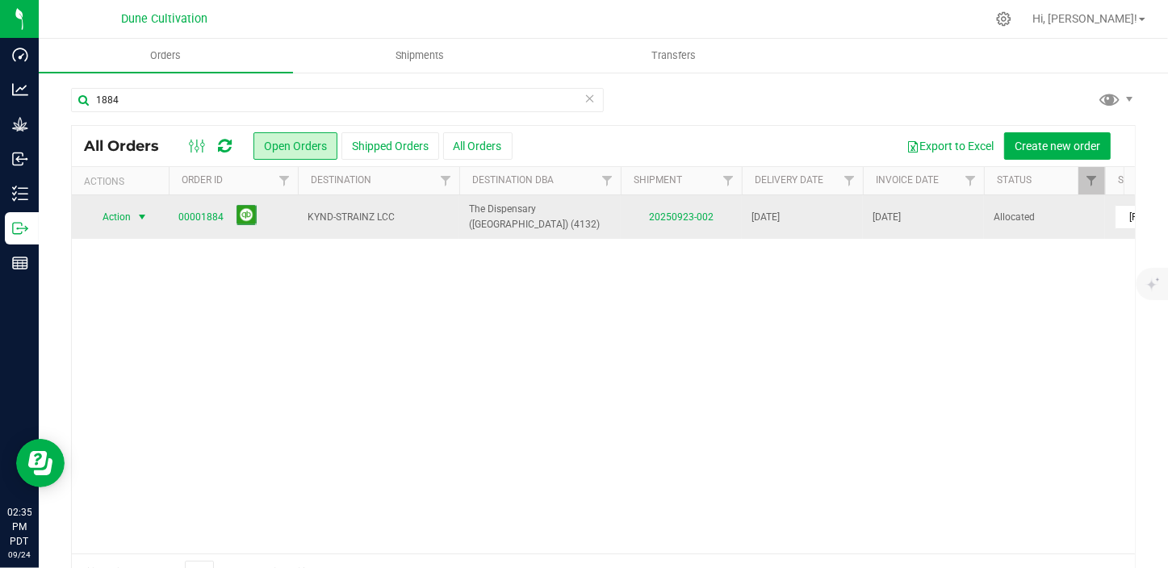
click at [110, 222] on span "Action" at bounding box center [110, 217] width 44 height 23
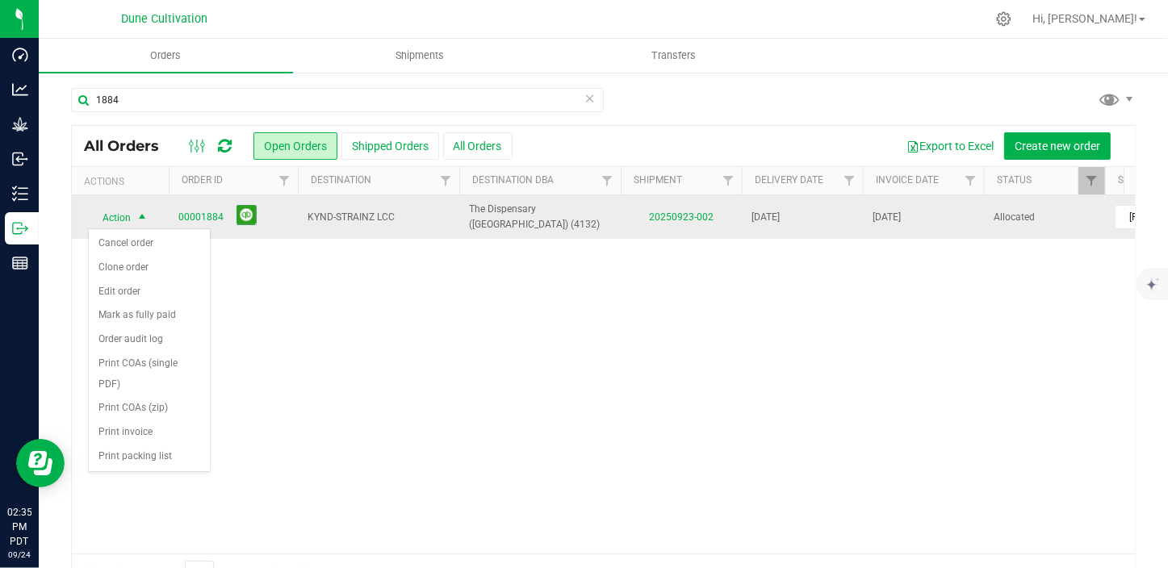
click at [110, 222] on span "Action" at bounding box center [110, 218] width 44 height 23
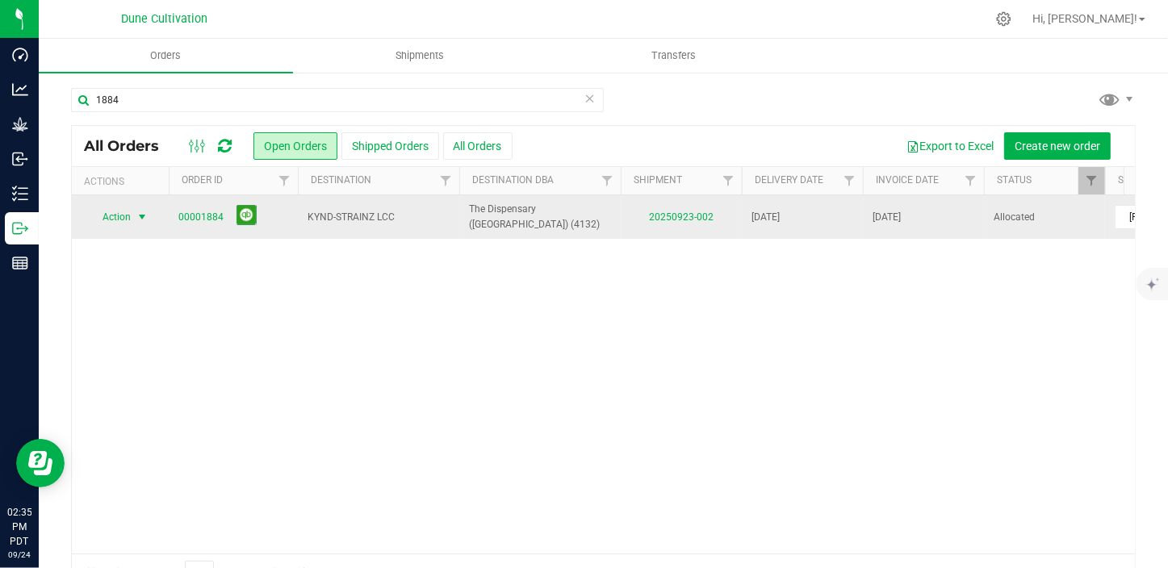
click at [110, 222] on span "Action" at bounding box center [110, 217] width 44 height 23
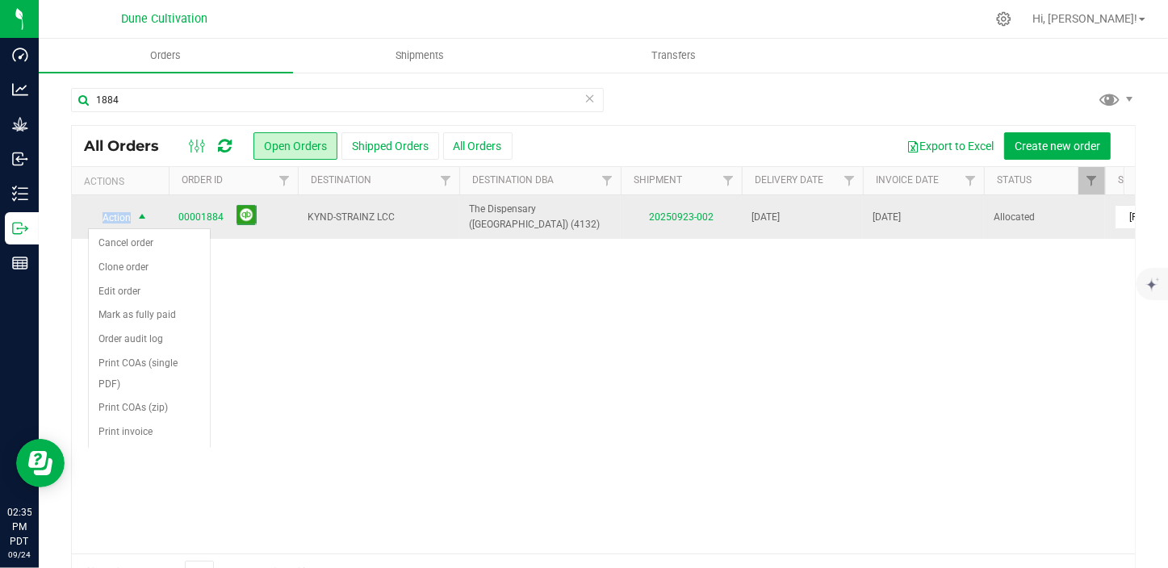
click at [110, 222] on span "Action" at bounding box center [110, 218] width 44 height 23
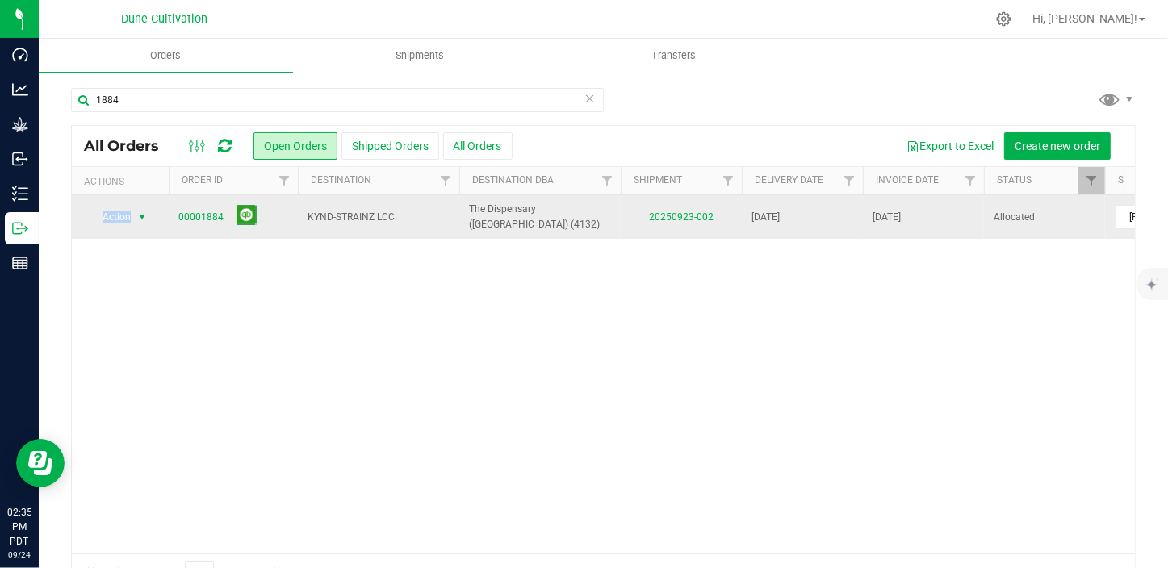
drag, startPoint x: 110, startPoint y: 222, endPoint x: 110, endPoint y: 212, distance: 9.7
click at [110, 212] on span "Action" at bounding box center [110, 217] width 44 height 23
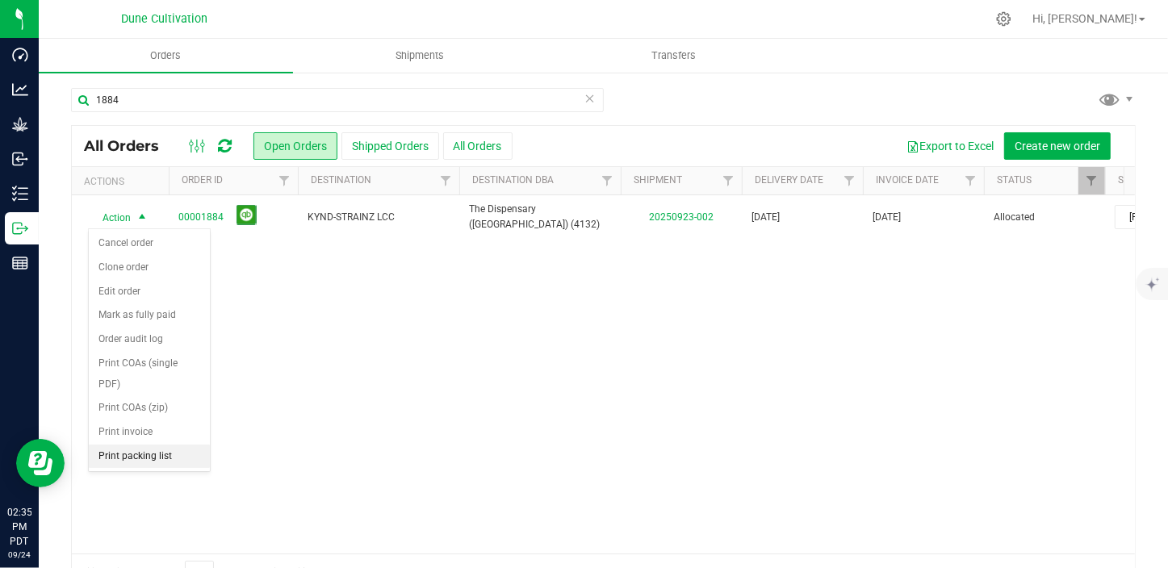
click at [130, 445] on li "Print packing list" at bounding box center [149, 457] width 121 height 24
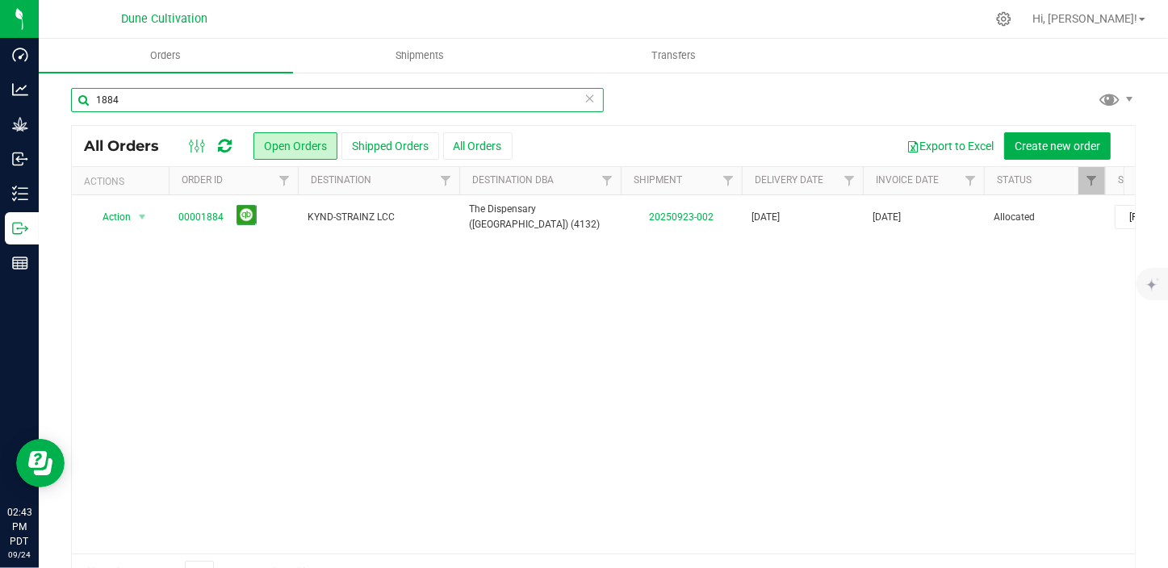
click at [158, 105] on input "1884" at bounding box center [337, 100] width 533 height 24
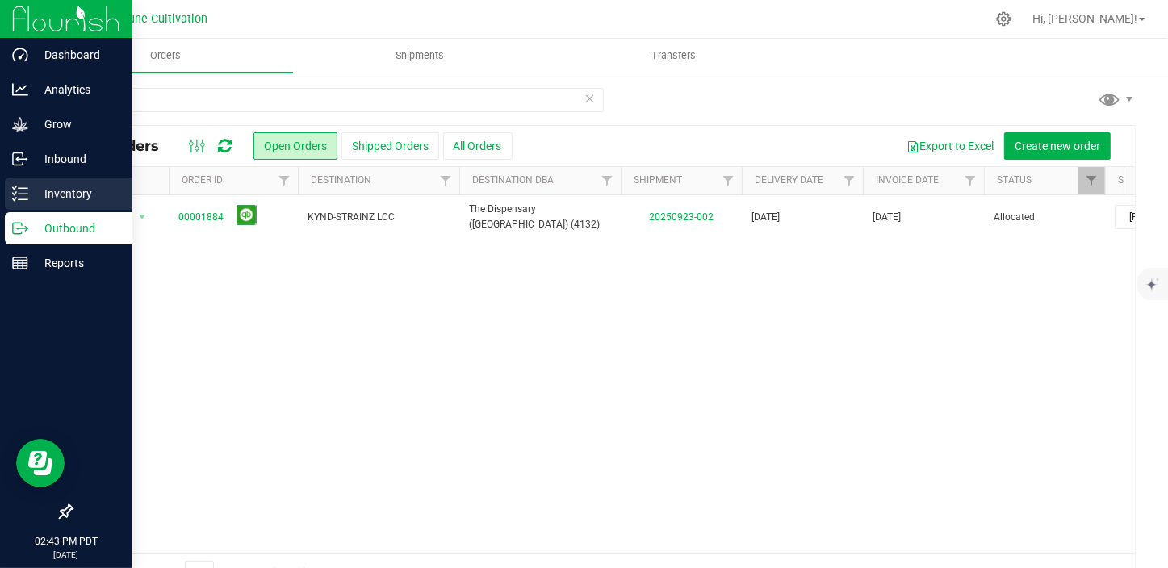
click at [42, 199] on p "Inventory" at bounding box center [76, 193] width 97 height 19
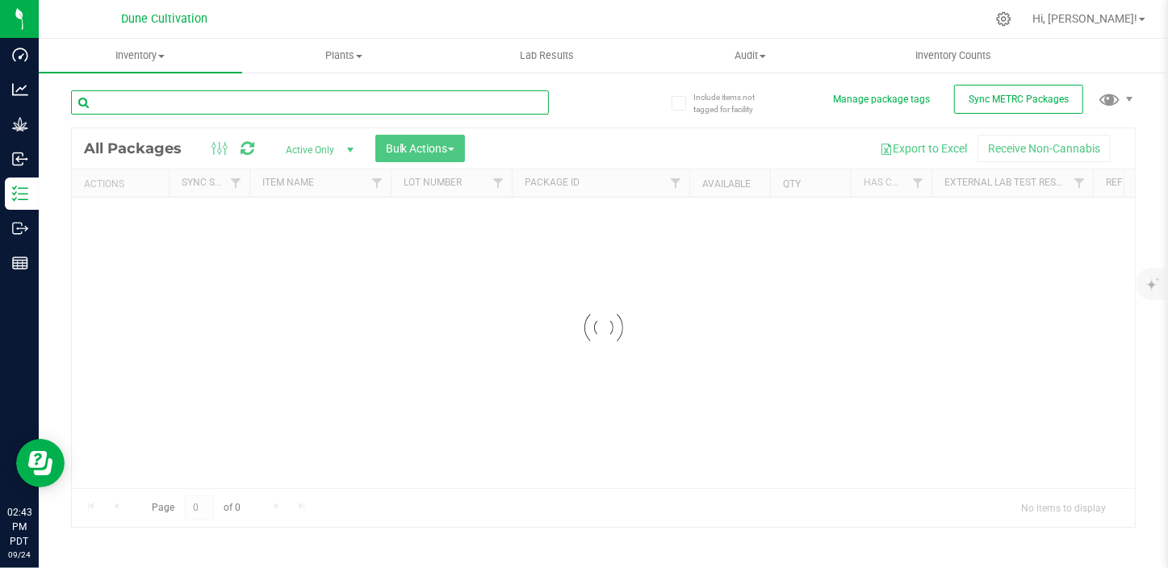
click at [126, 105] on input "text" at bounding box center [310, 102] width 478 height 24
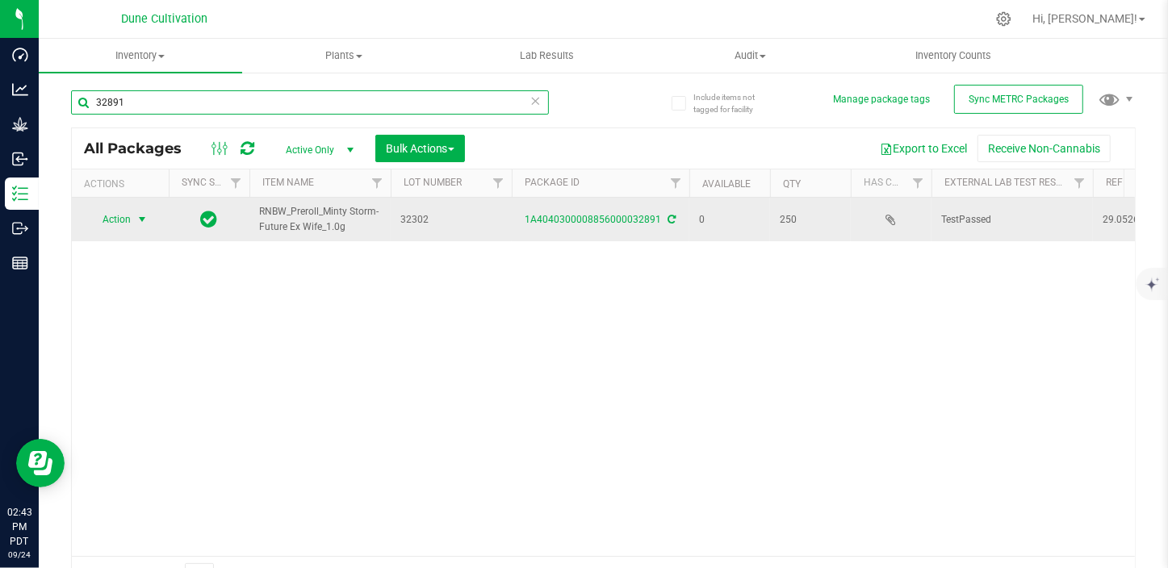
type input "32891"
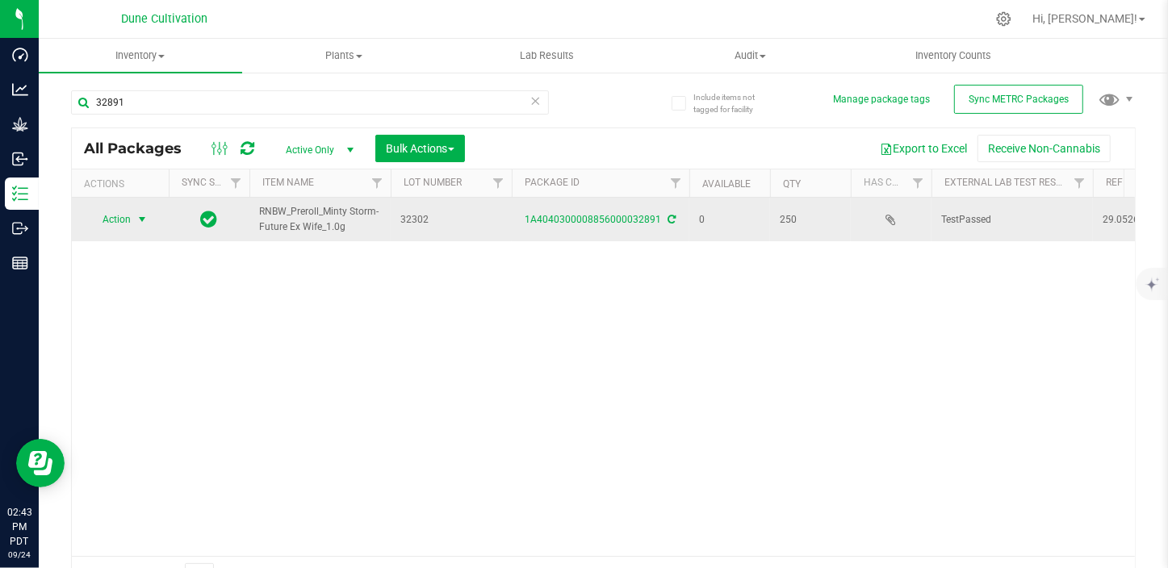
click at [137, 214] on span "select" at bounding box center [142, 219] width 13 height 13
